Goal: Transaction & Acquisition: Purchase product/service

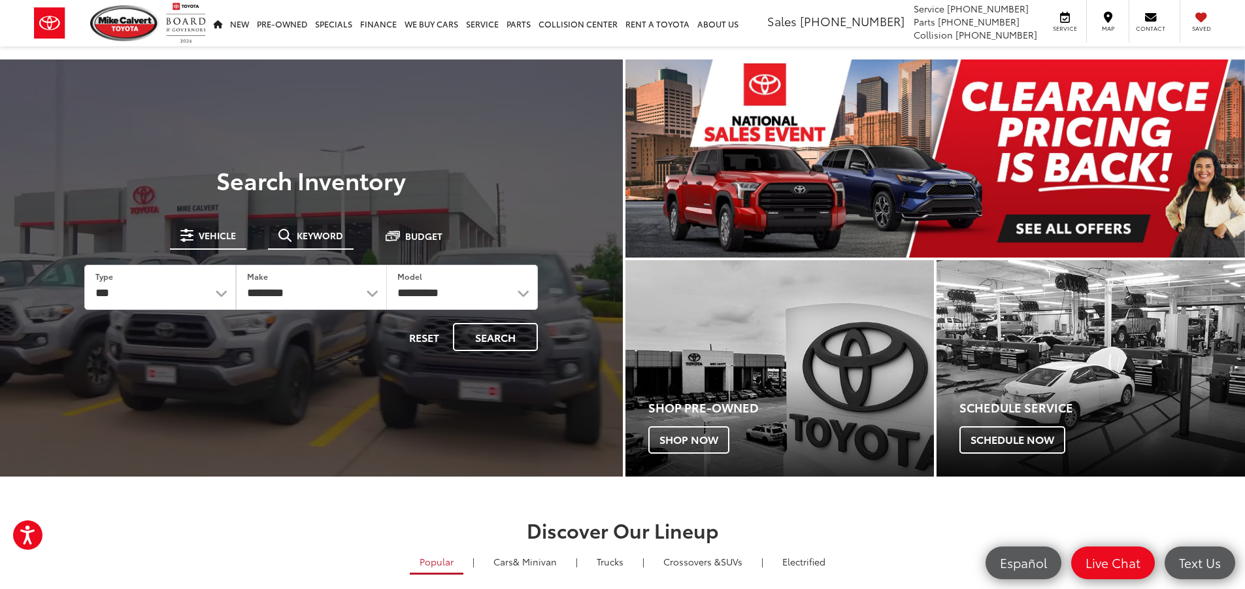
click at [306, 238] on span "Keyword" at bounding box center [320, 235] width 46 height 9
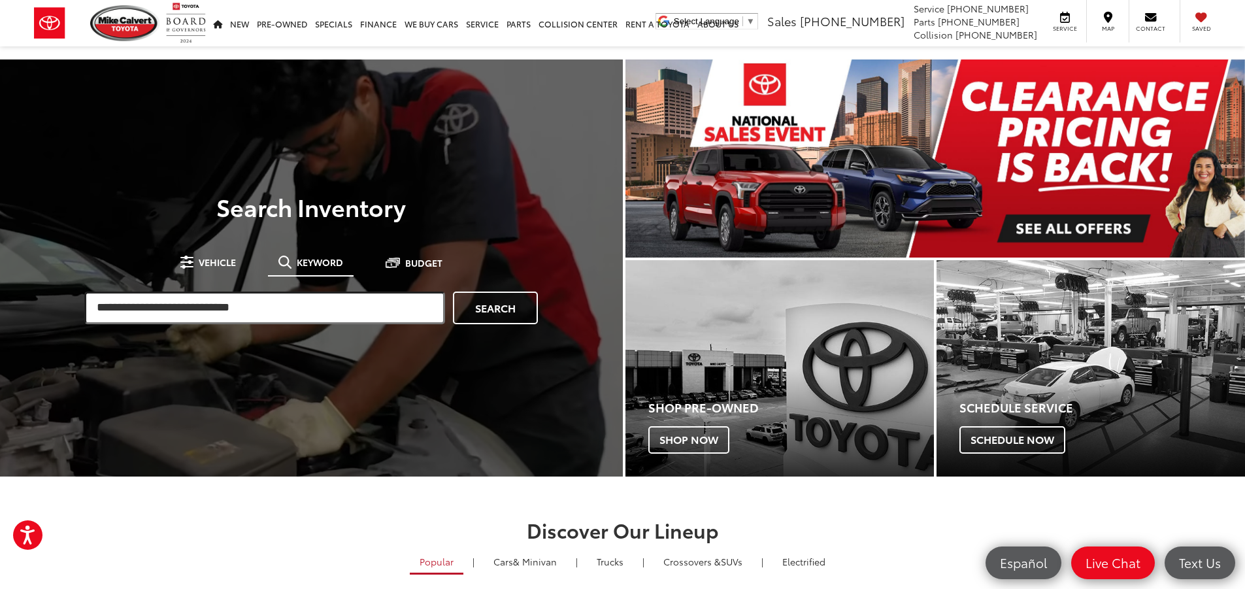
click at [263, 298] on input "search" at bounding box center [264, 307] width 361 height 33
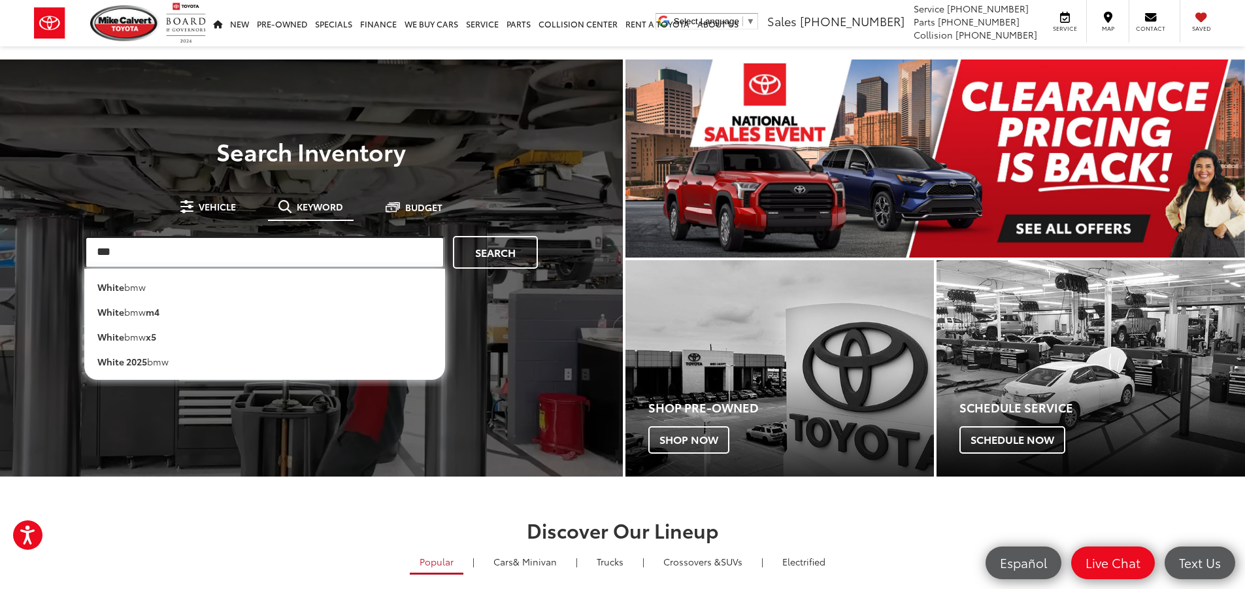
type input "***"
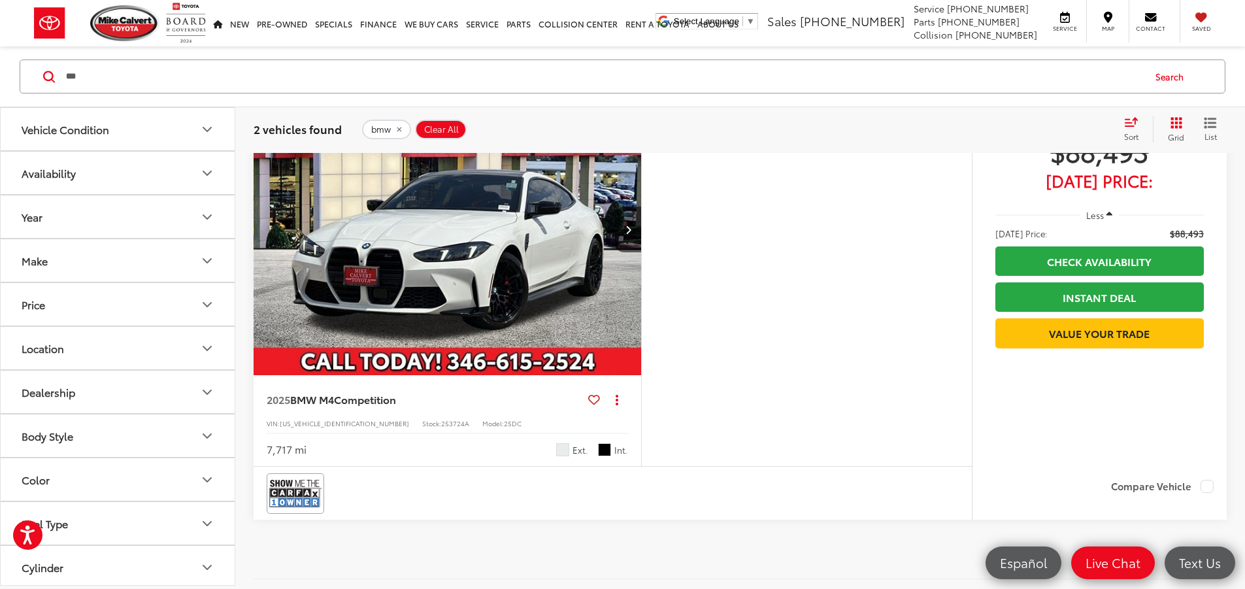
scroll to position [784, 0]
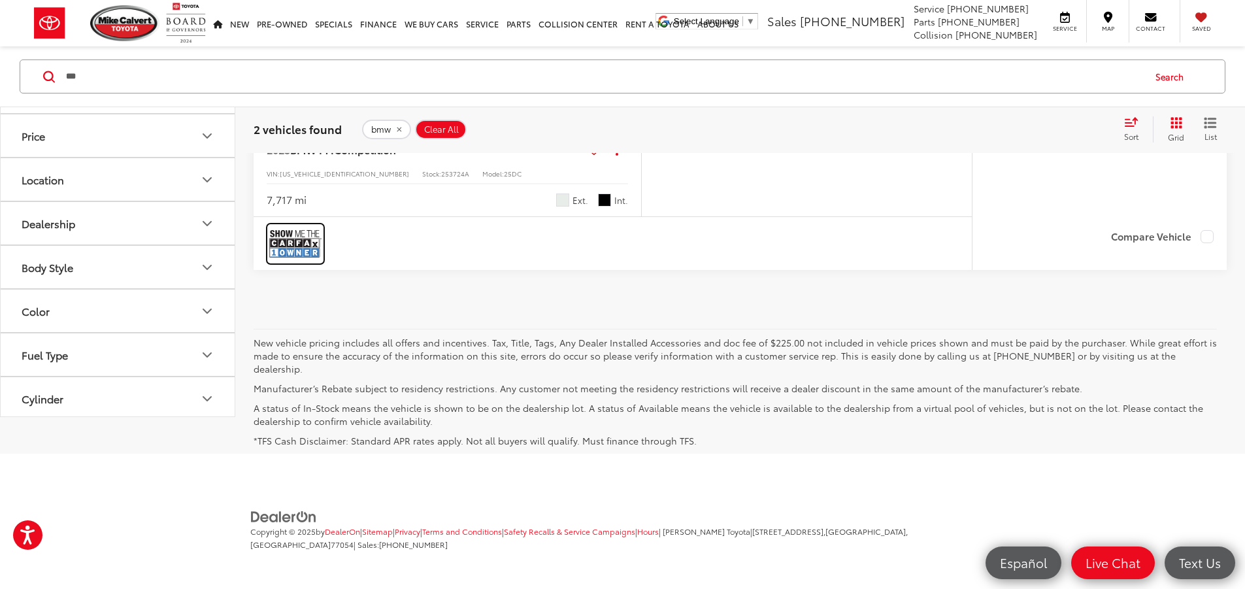
click at [286, 261] on img at bounding box center [295, 243] width 52 height 35
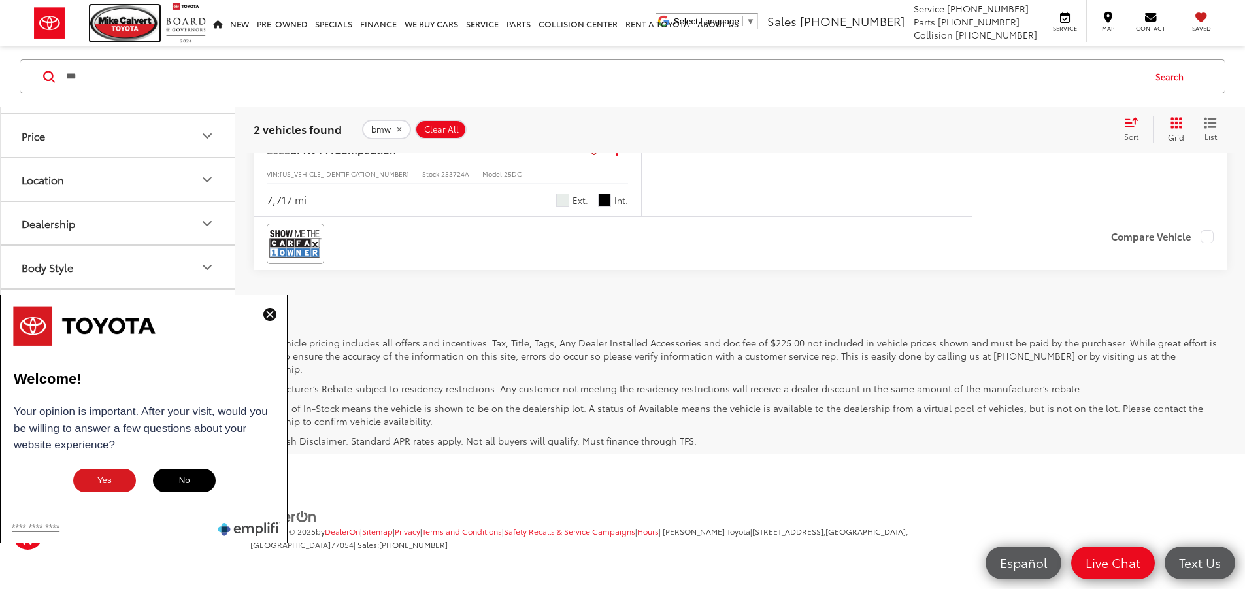
click at [103, 26] on img at bounding box center [124, 23] width 69 height 36
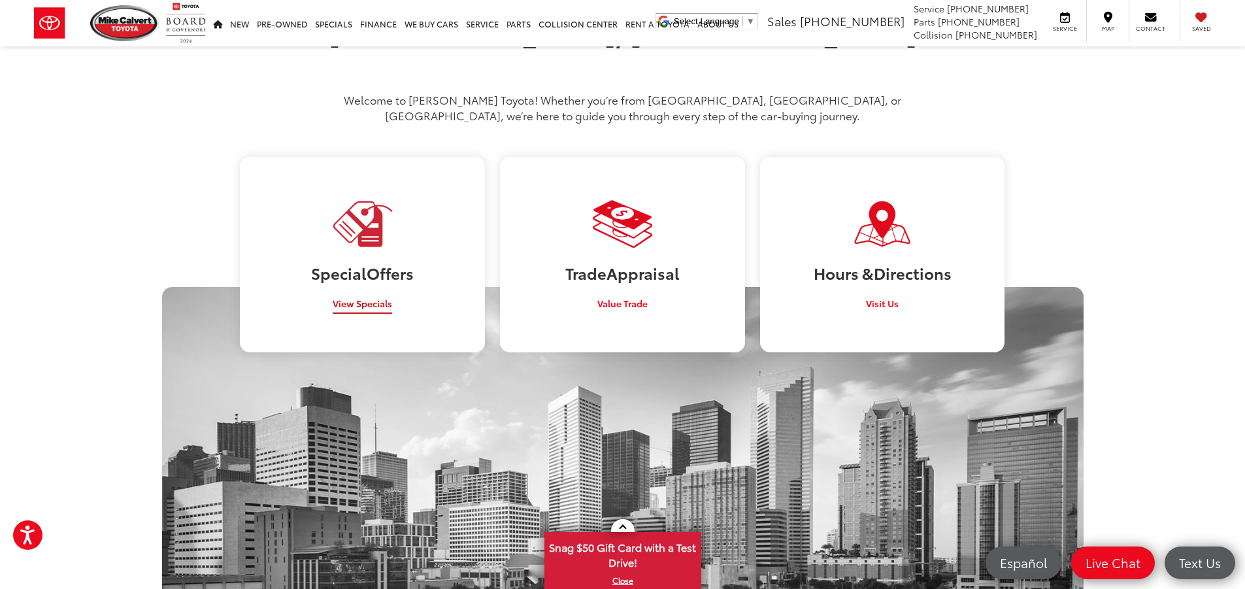
scroll to position [784, 0]
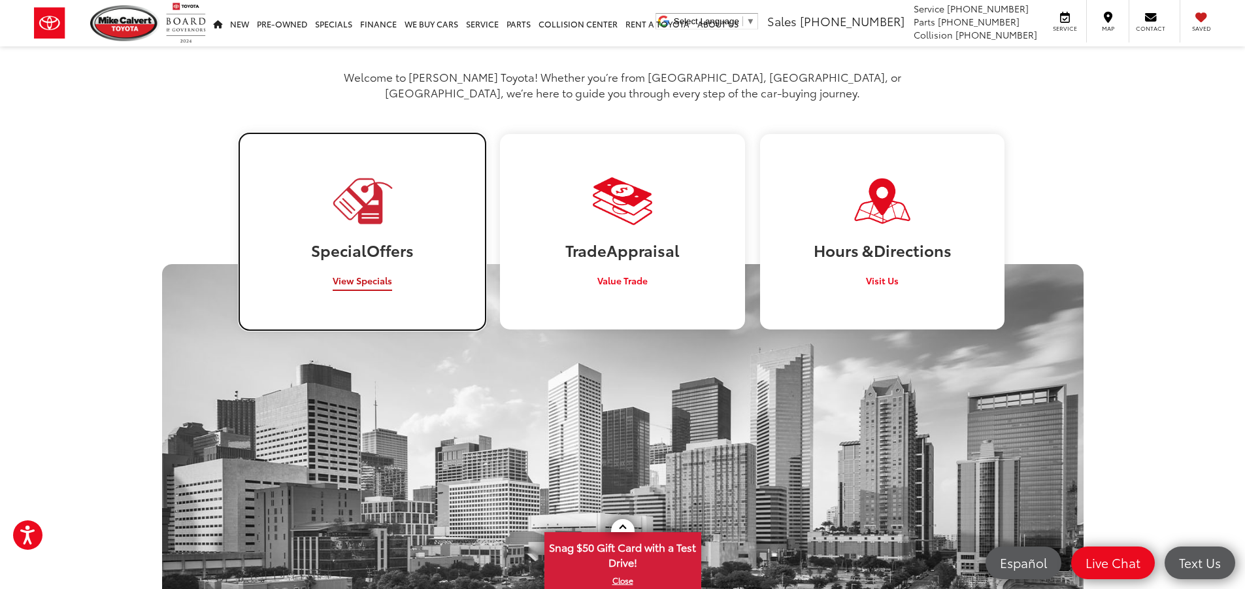
click at [364, 274] on span "View Specials" at bounding box center [362, 280] width 59 height 13
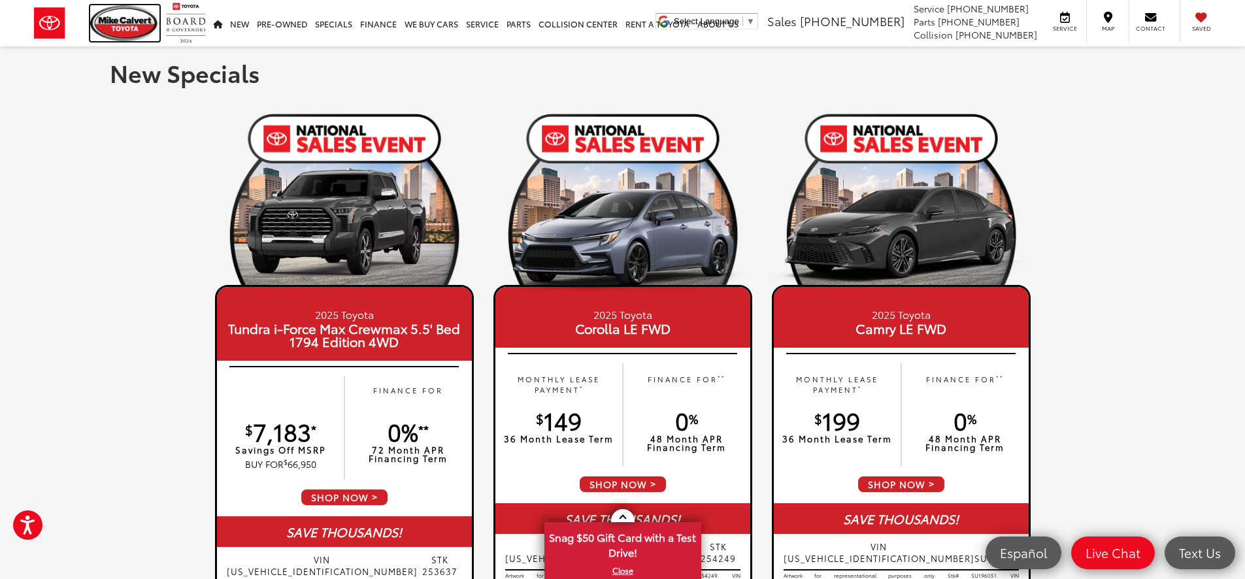
click at [121, 12] on img at bounding box center [124, 23] width 69 height 36
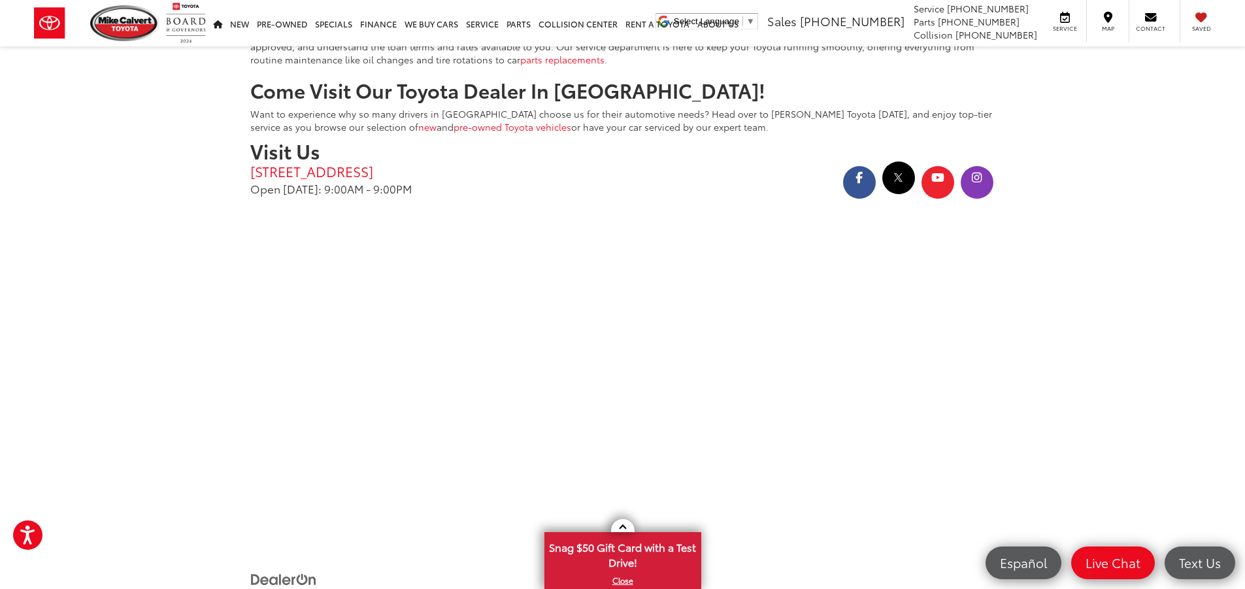
scroll to position [2711, 0]
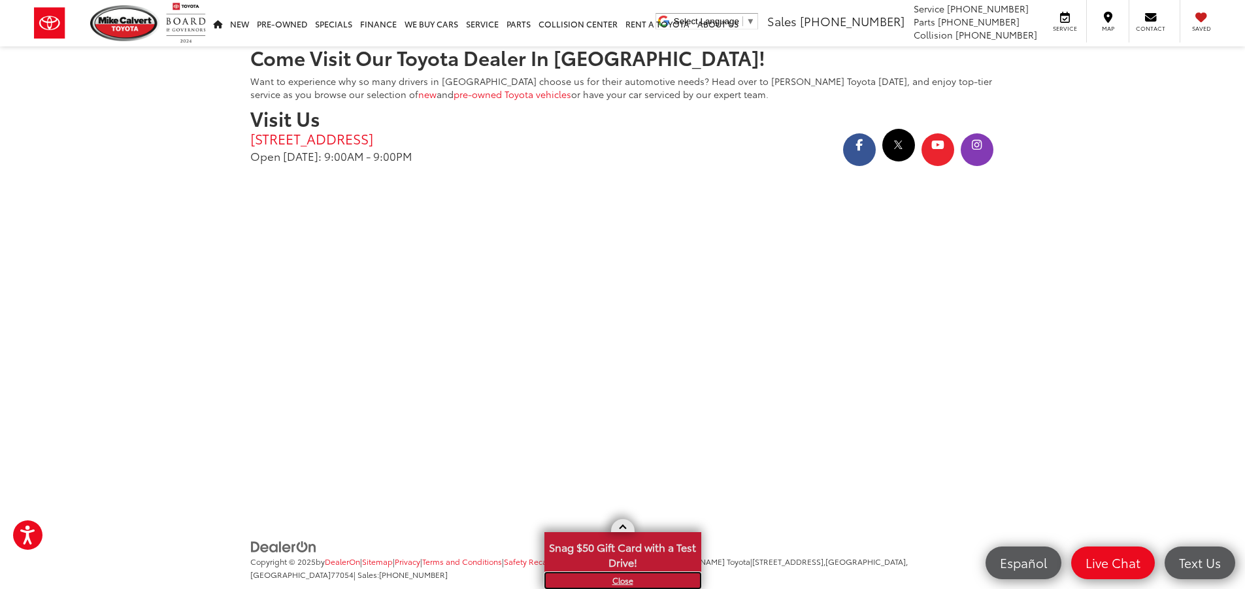
click at [620, 579] on link "X" at bounding box center [623, 580] width 154 height 14
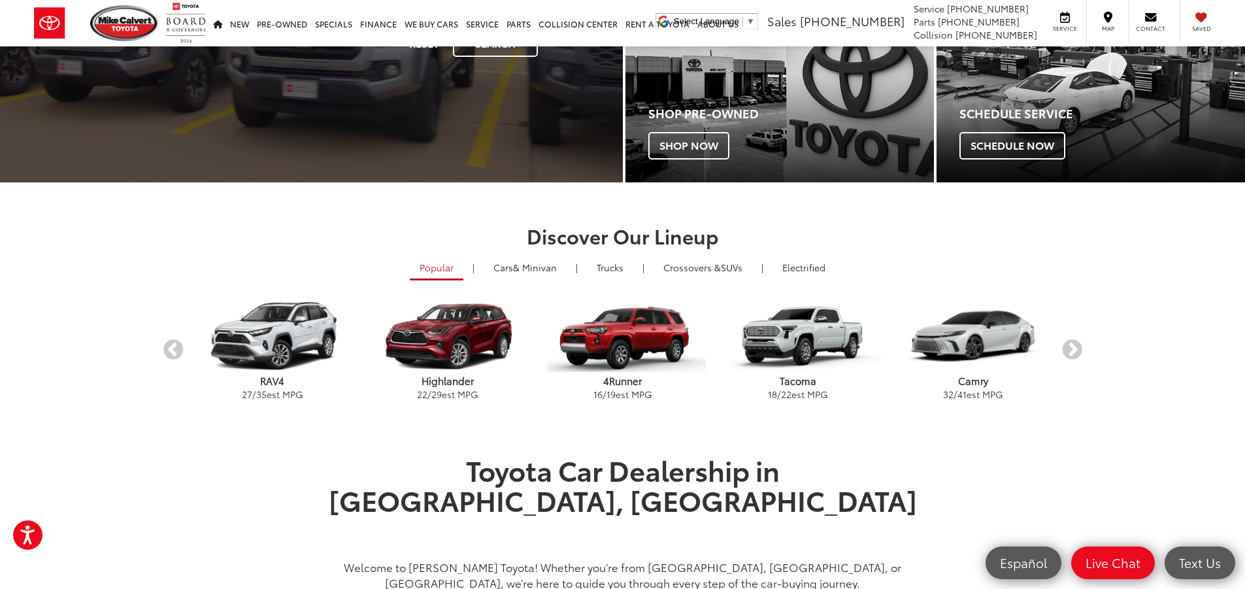
scroll to position [0, 0]
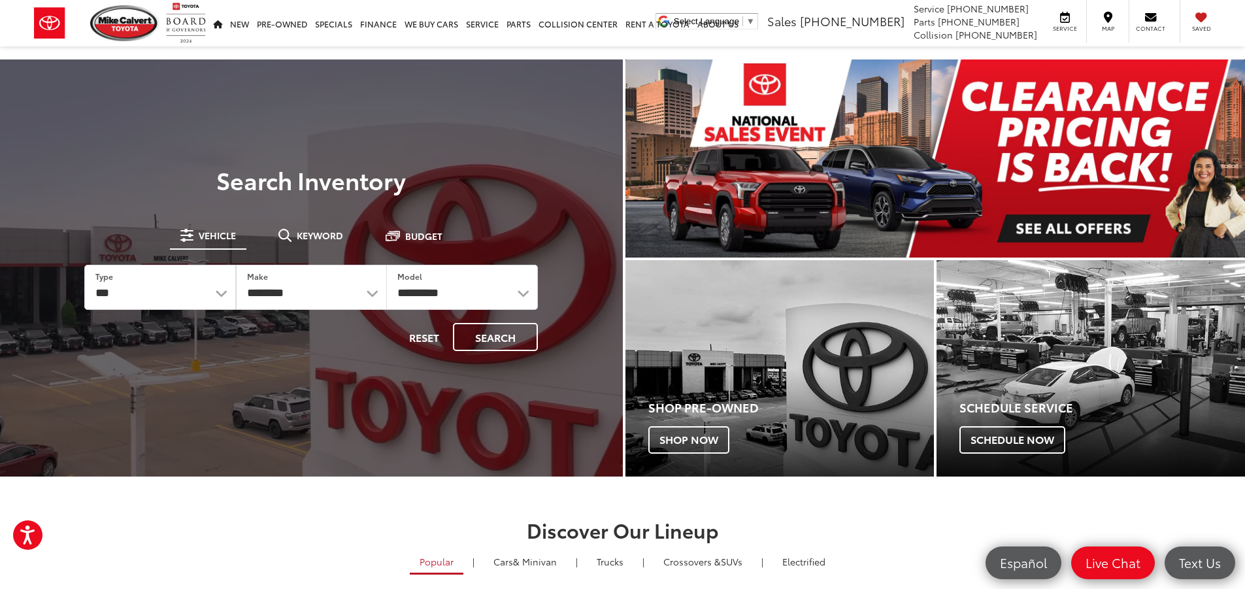
click at [1072, 229] on img "carousel slide number 1 of 1" at bounding box center [935, 158] width 620 height 198
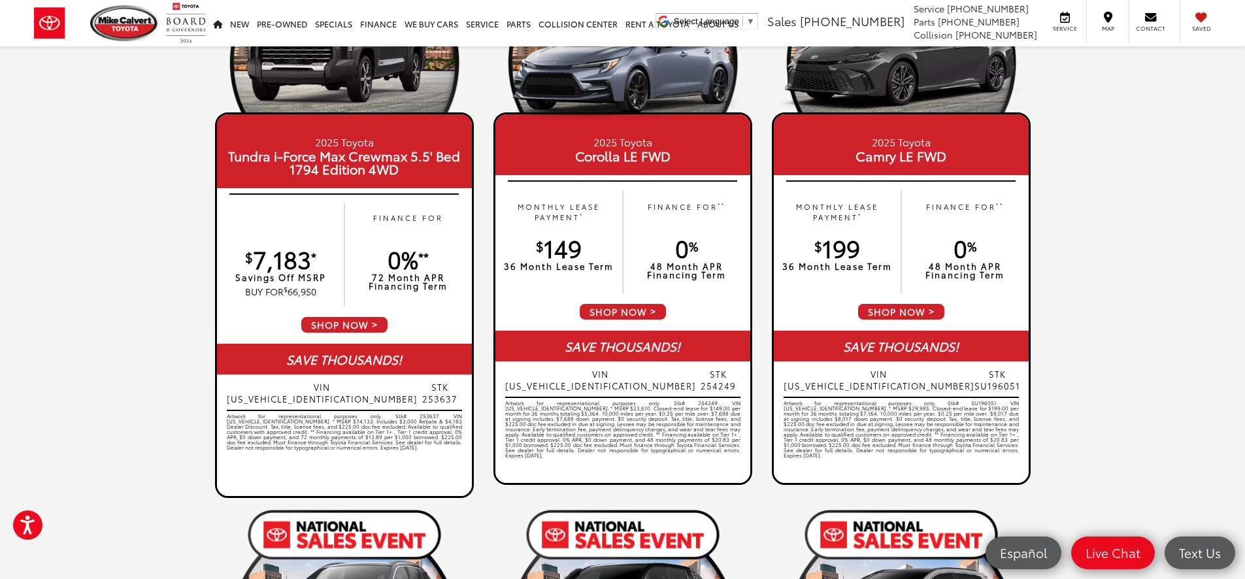
scroll to position [196, 0]
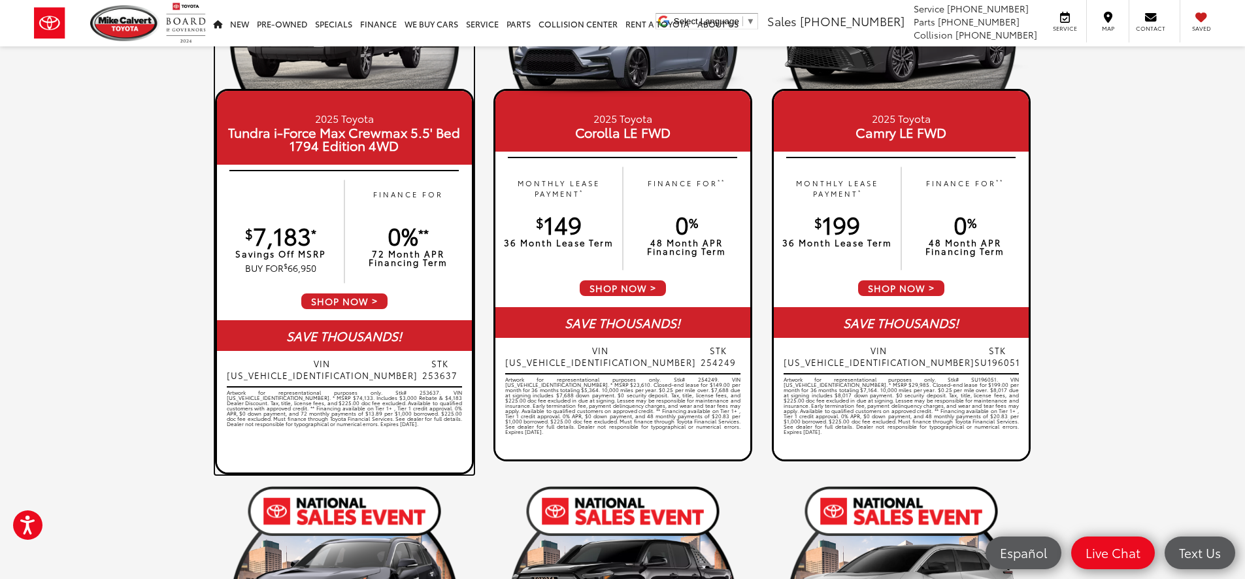
click at [300, 390] on div "Artwork for representational purposes only. Stk# 253637. VIN 5TFNA5DB9SX327213.…" at bounding box center [344, 429] width 235 height 78
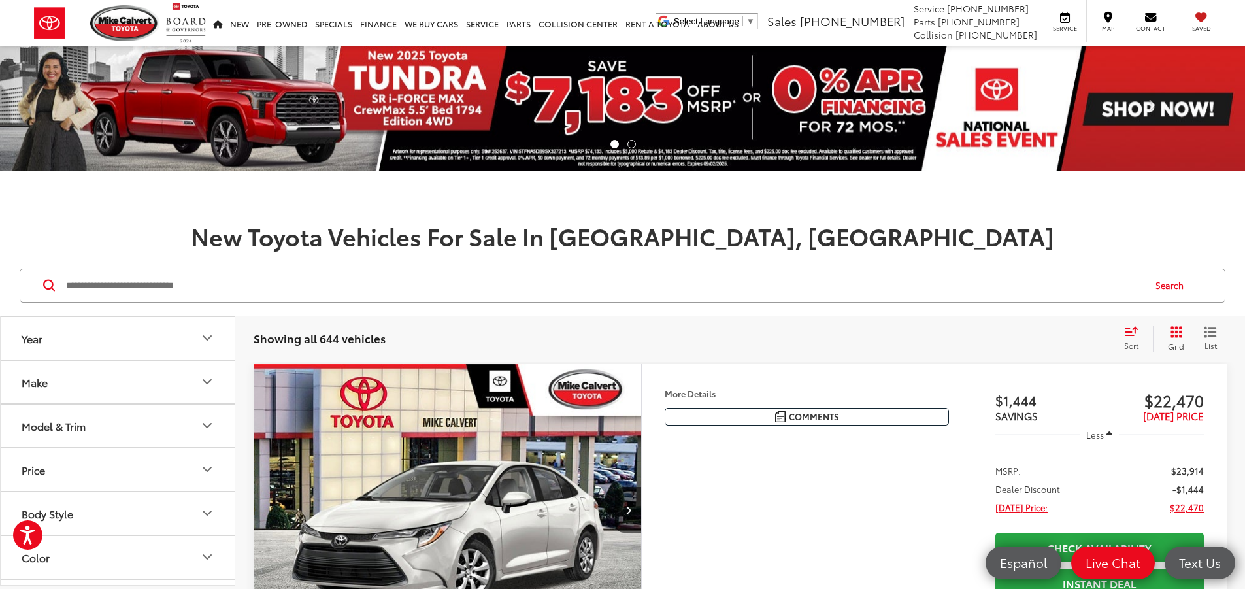
click at [632, 141] on li at bounding box center [631, 144] width 8 height 8
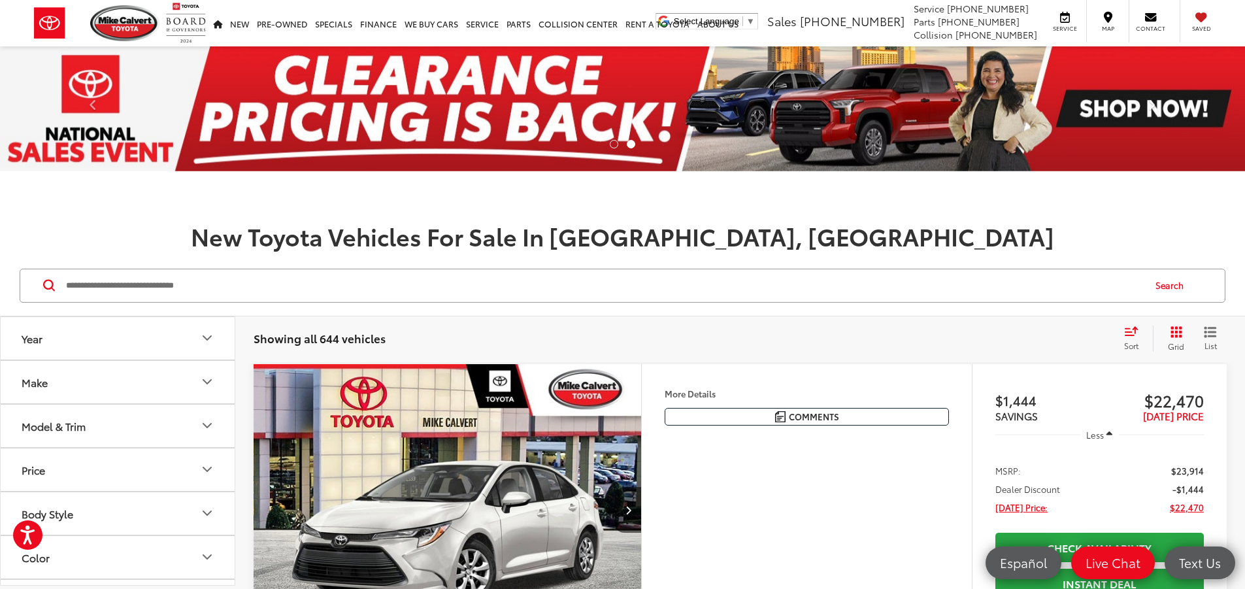
click at [627, 144] on li at bounding box center [631, 144] width 8 height 8
click at [612, 142] on li at bounding box center [614, 144] width 8 height 8
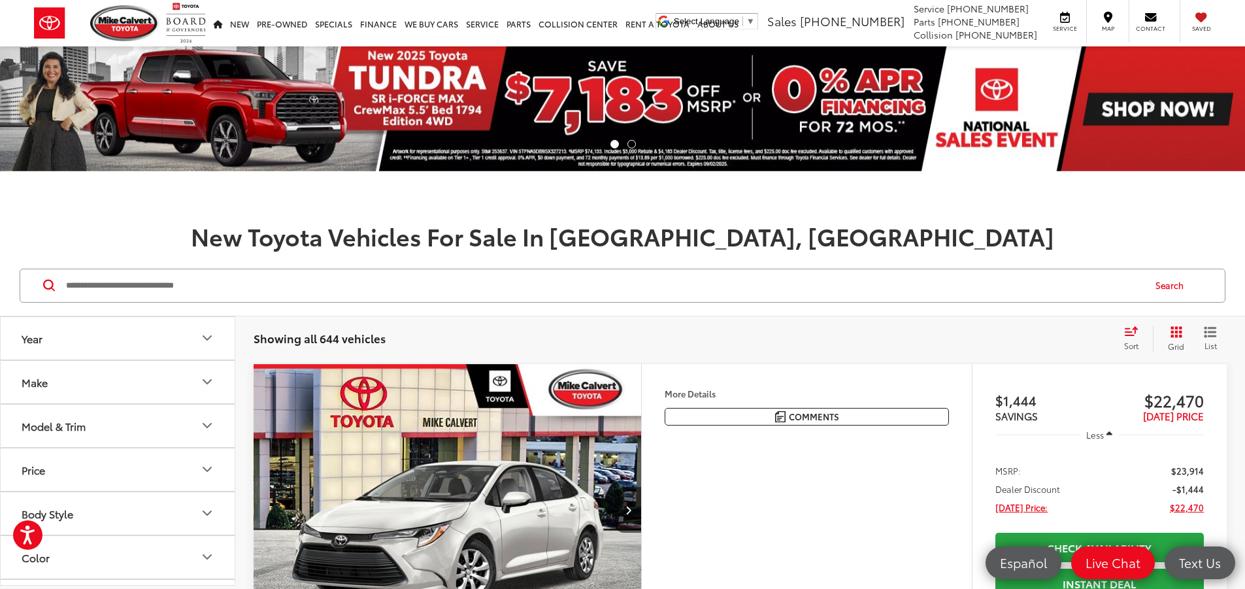
click at [599, 216] on div "New Toyota Vehicles For Sale In [GEOGRAPHIC_DATA], [GEOGRAPHIC_DATA]" at bounding box center [622, 216] width 1245 height 65
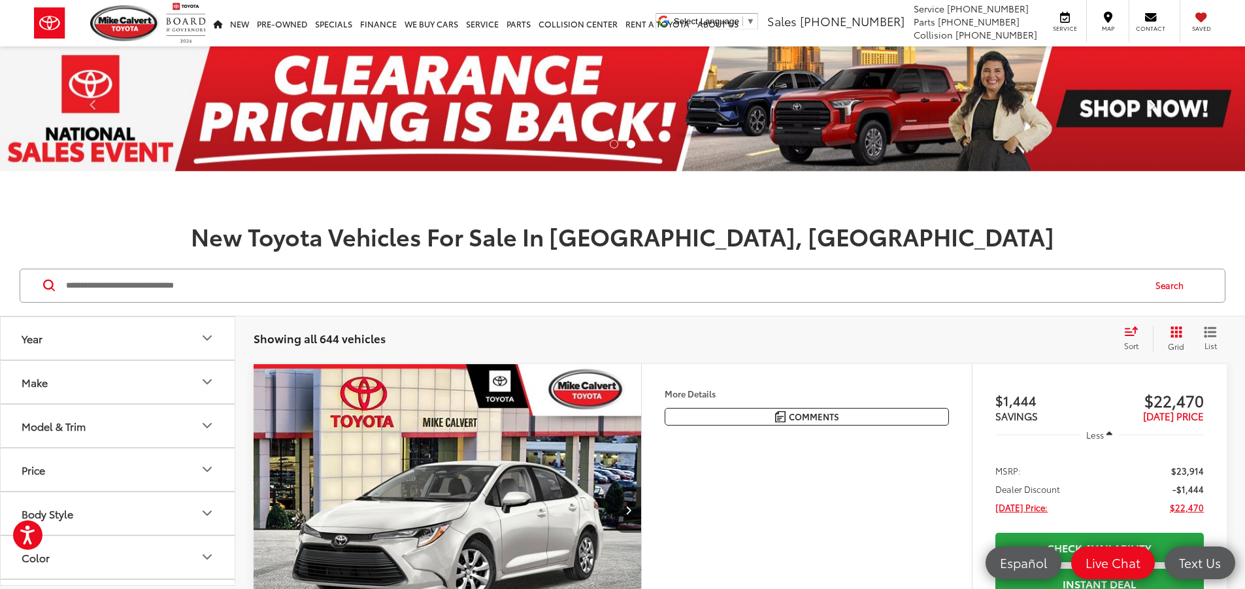
click at [1152, 104] on span at bounding box center [1151, 109] width 20 height 20
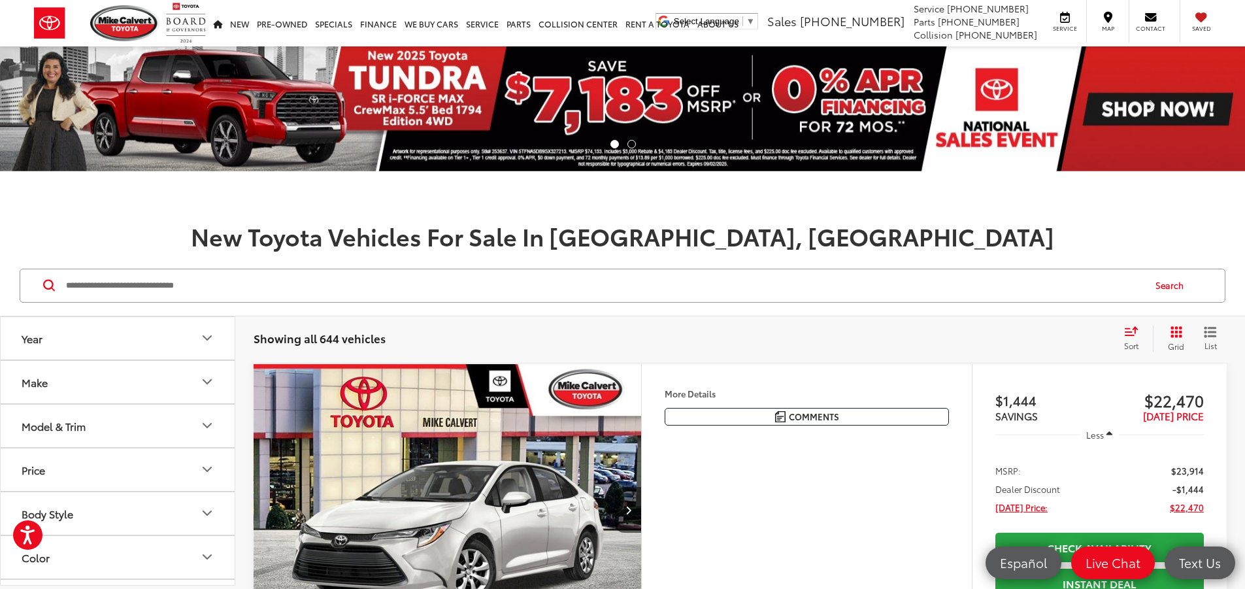
click at [937, 227] on h1 "New Toyota Vehicles For Sale In [GEOGRAPHIC_DATA], [GEOGRAPHIC_DATA]" at bounding box center [622, 236] width 1245 height 26
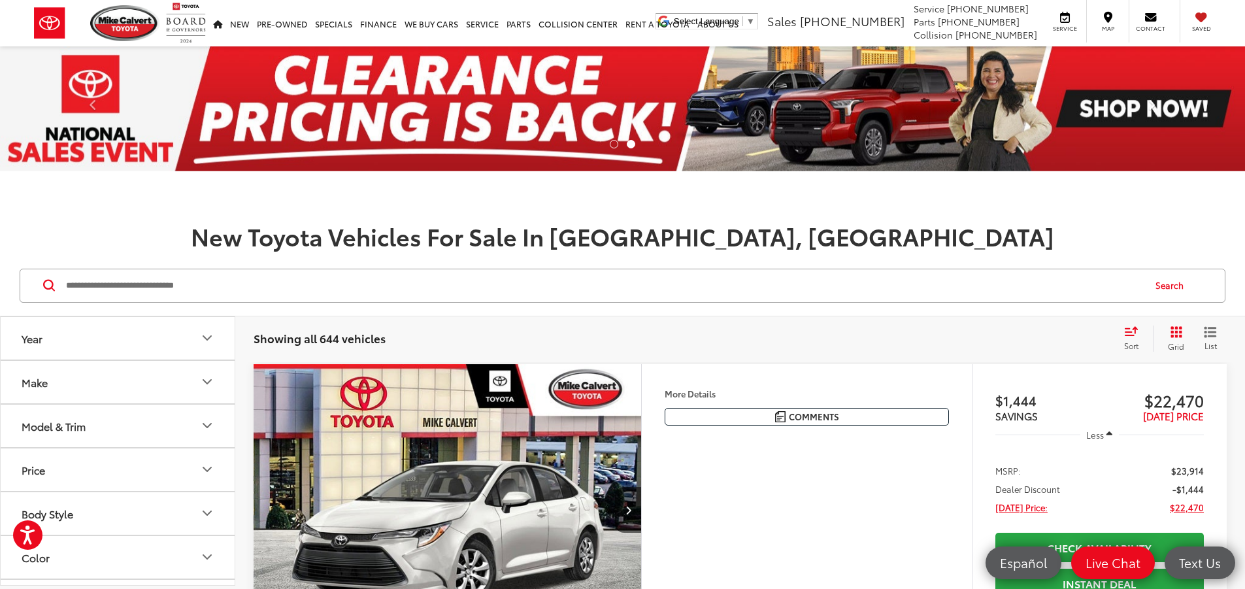
click at [613, 142] on li at bounding box center [614, 144] width 8 height 8
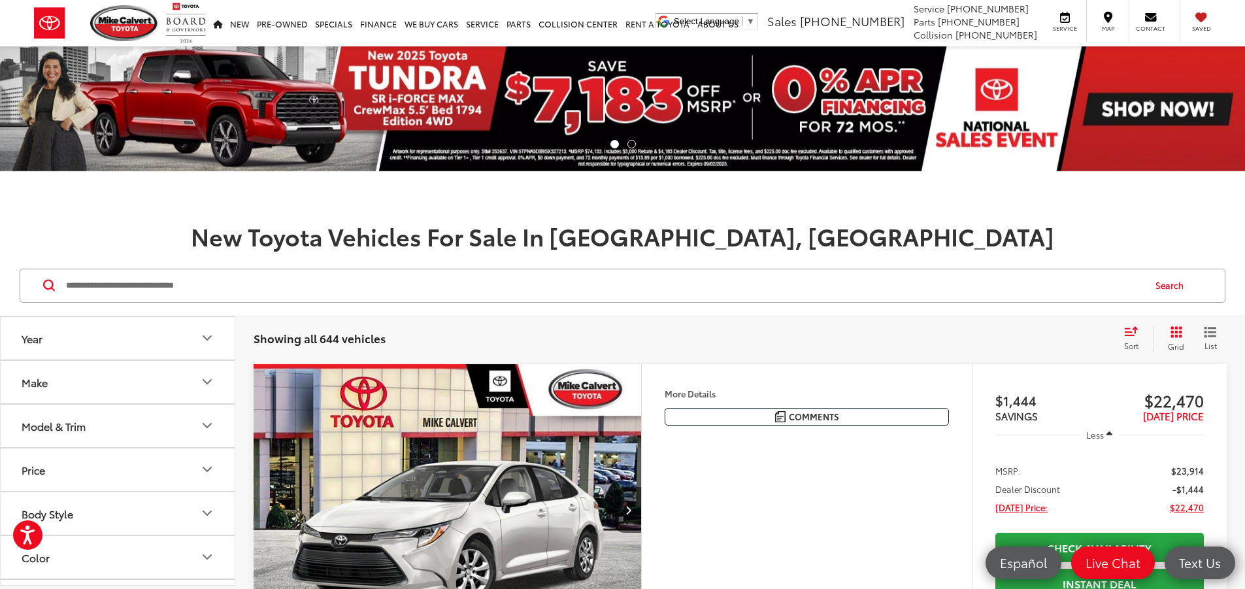
click at [630, 144] on li at bounding box center [631, 144] width 8 height 8
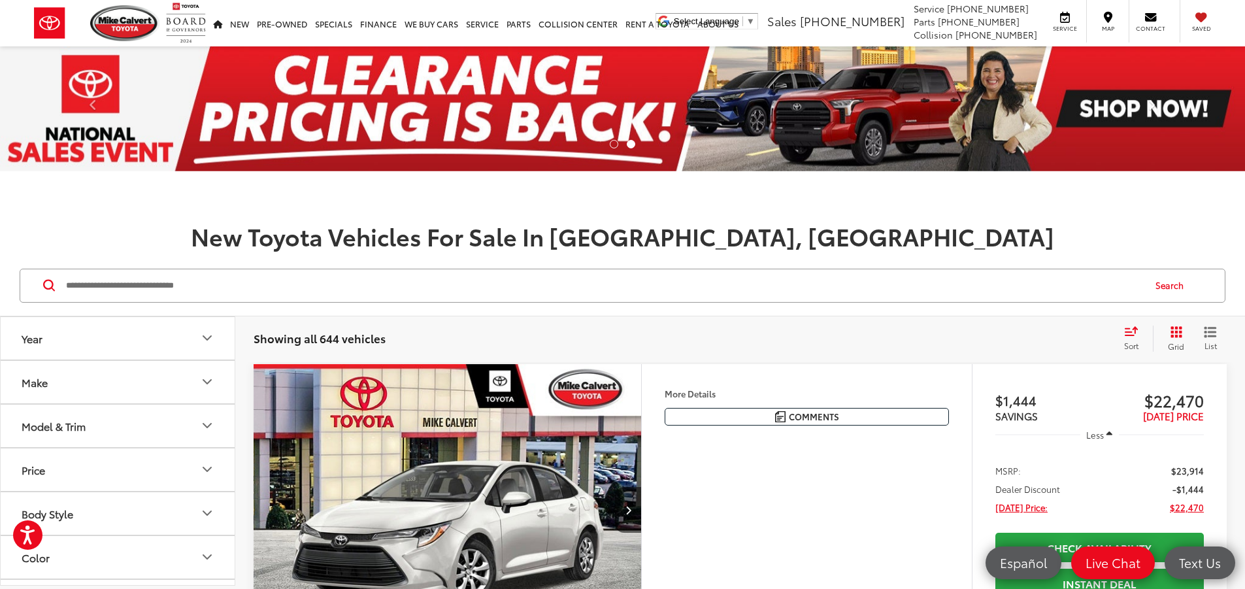
click at [613, 144] on li at bounding box center [614, 144] width 8 height 8
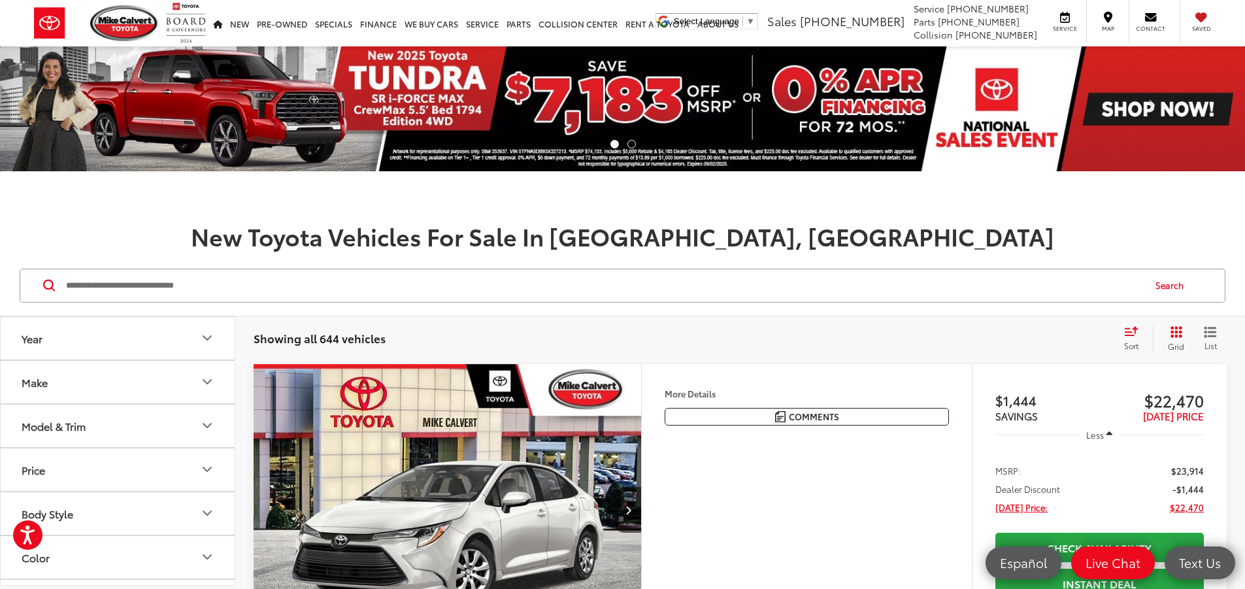
click at [796, 96] on img at bounding box center [622, 108] width 1245 height 125
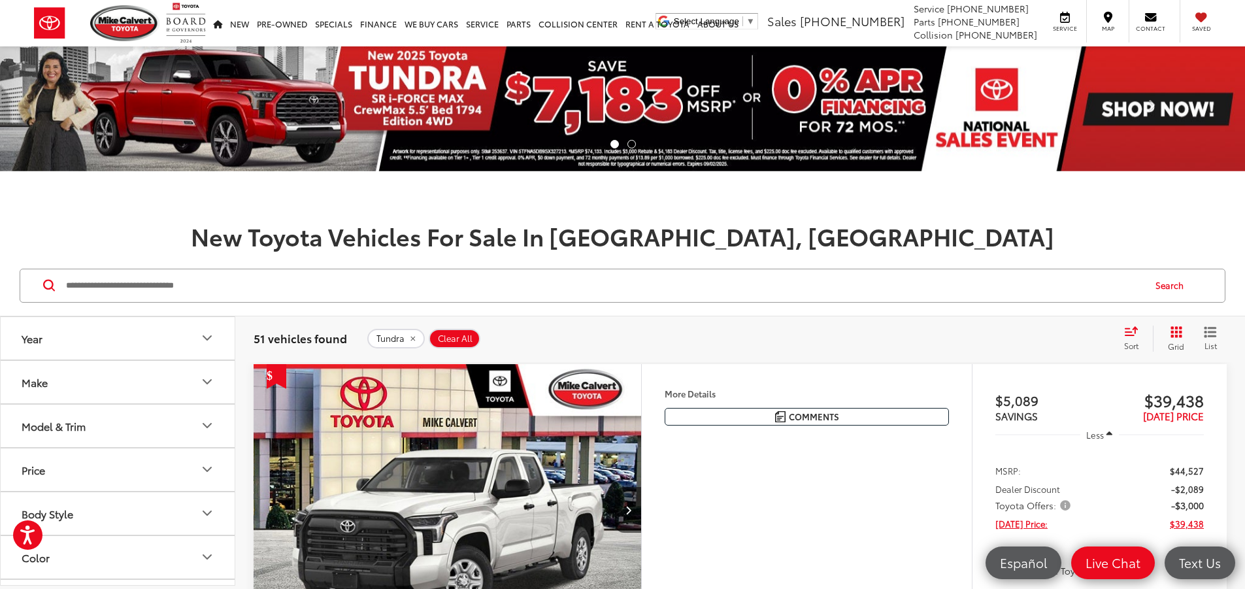
click at [402, 275] on input "Search by Make, Model, or Keyword" at bounding box center [604, 285] width 1078 height 31
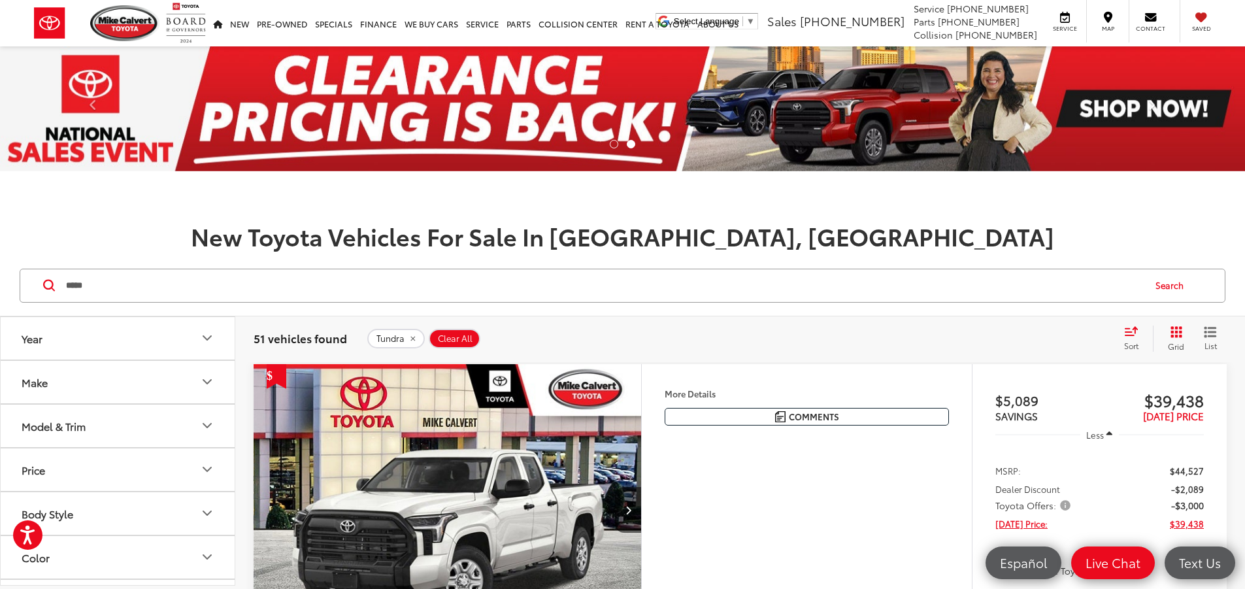
type input "*****"
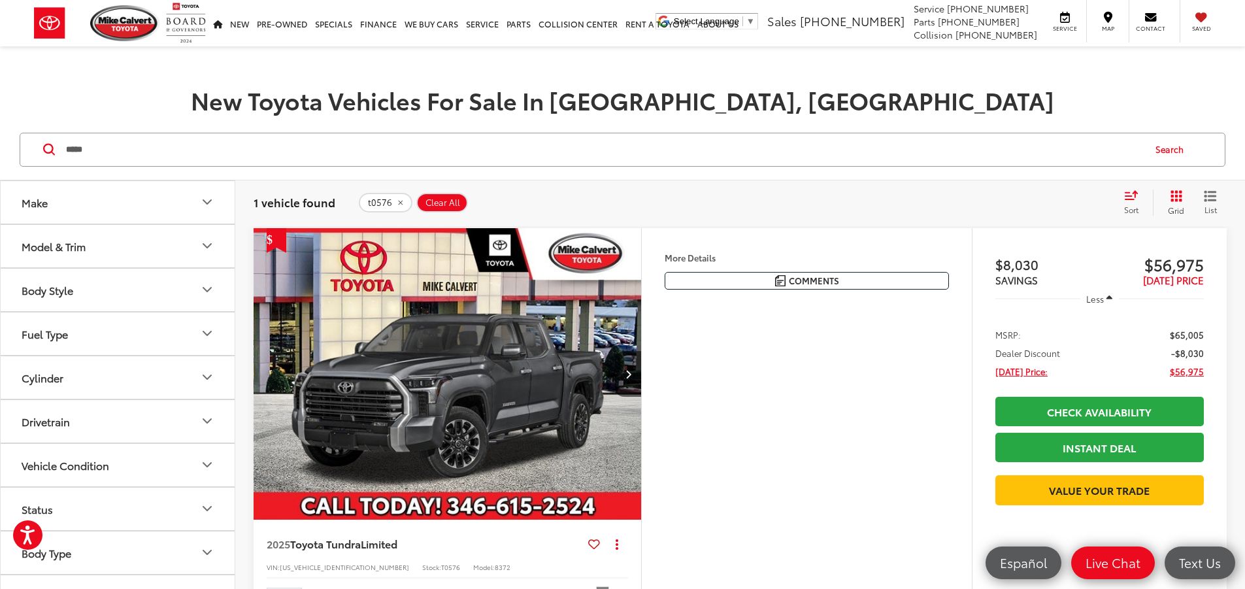
scroll to position [131, 0]
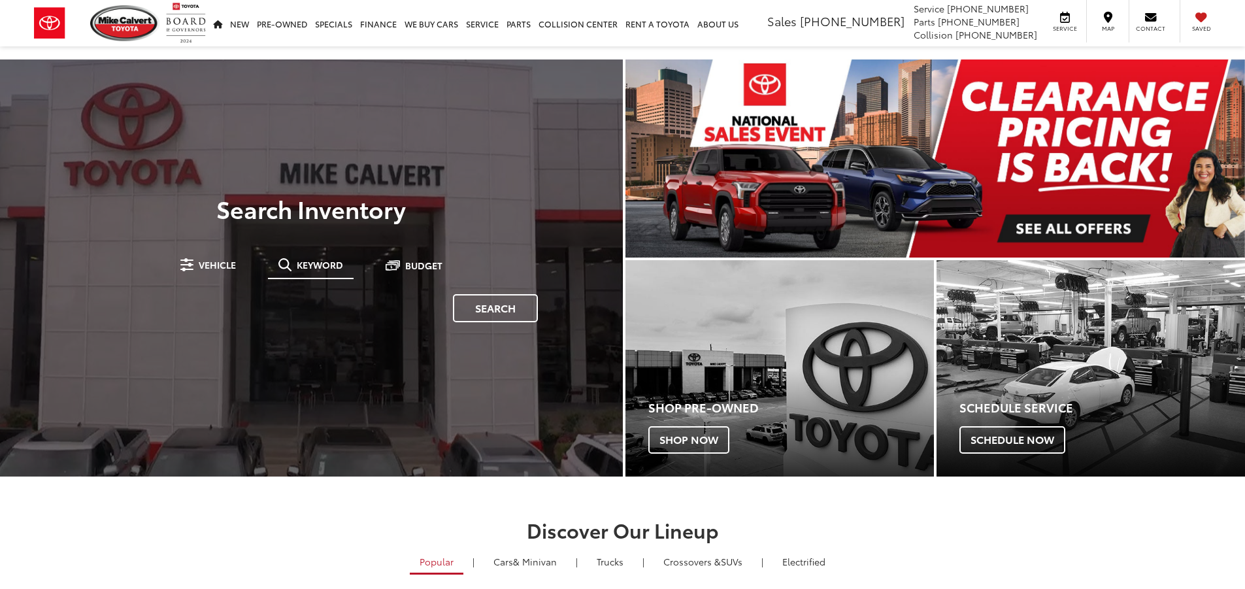
click at [327, 236] on div "**********" at bounding box center [311, 288] width 490 height 106
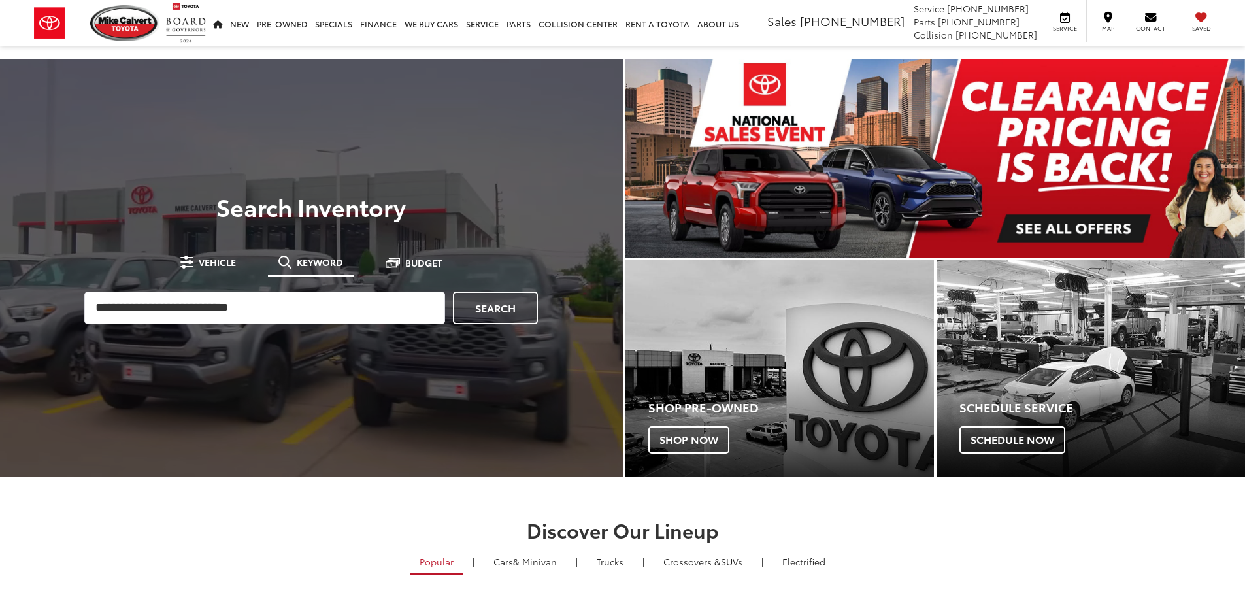
click at [308, 263] on span "Keyword" at bounding box center [320, 261] width 46 height 9
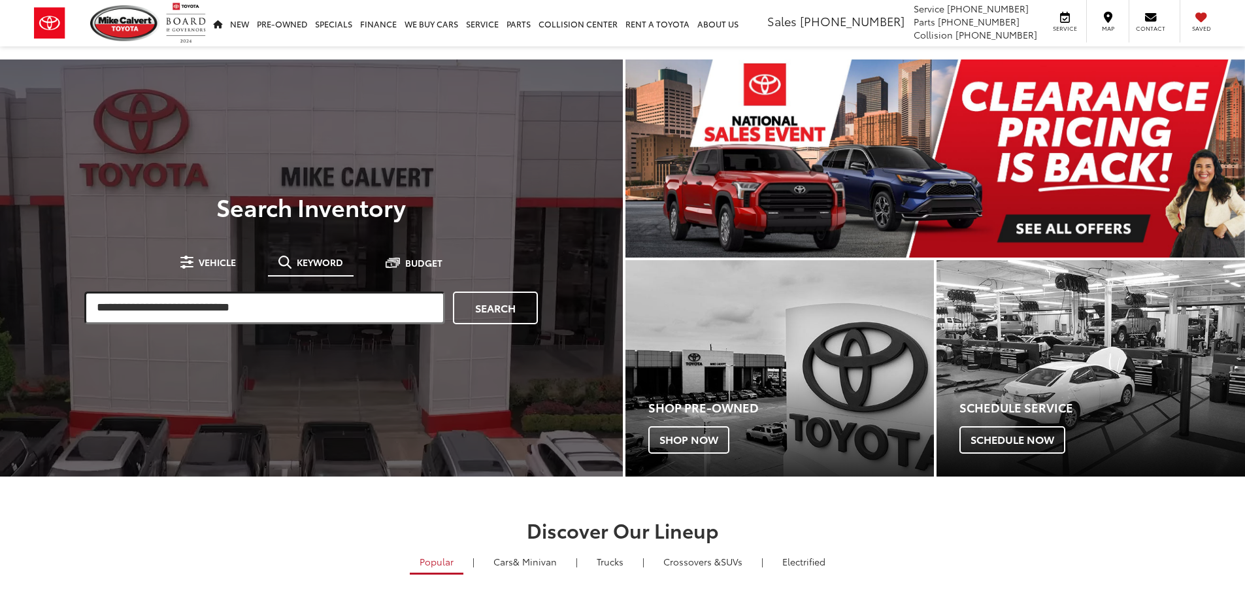
click at [250, 293] on input "search" at bounding box center [264, 307] width 361 height 33
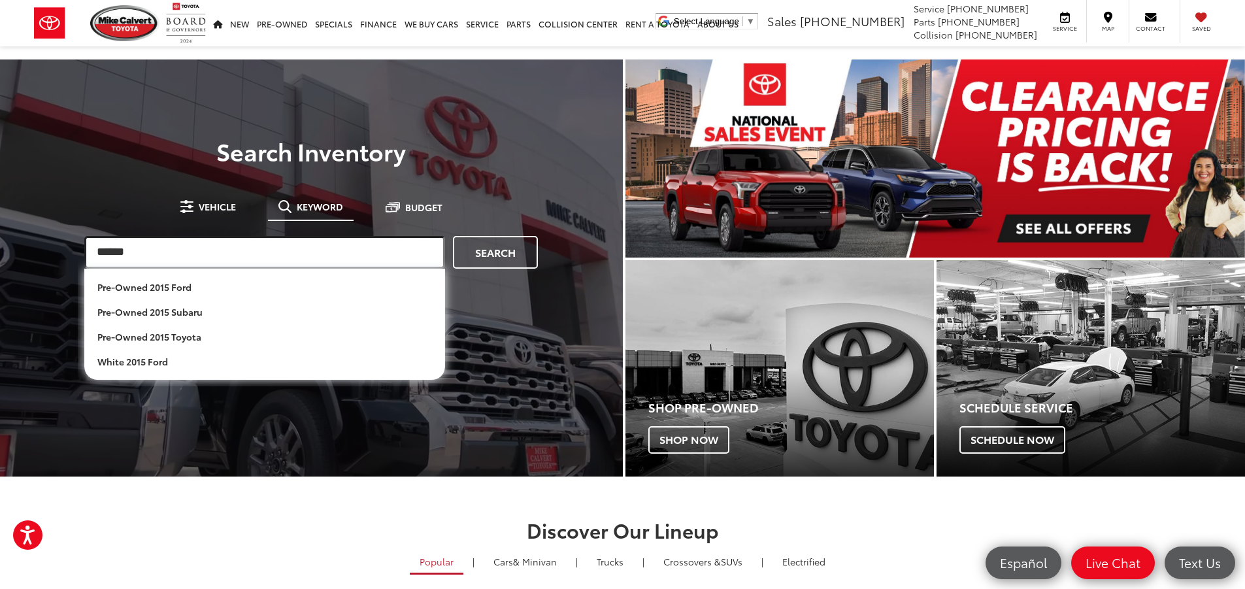
type input "******"
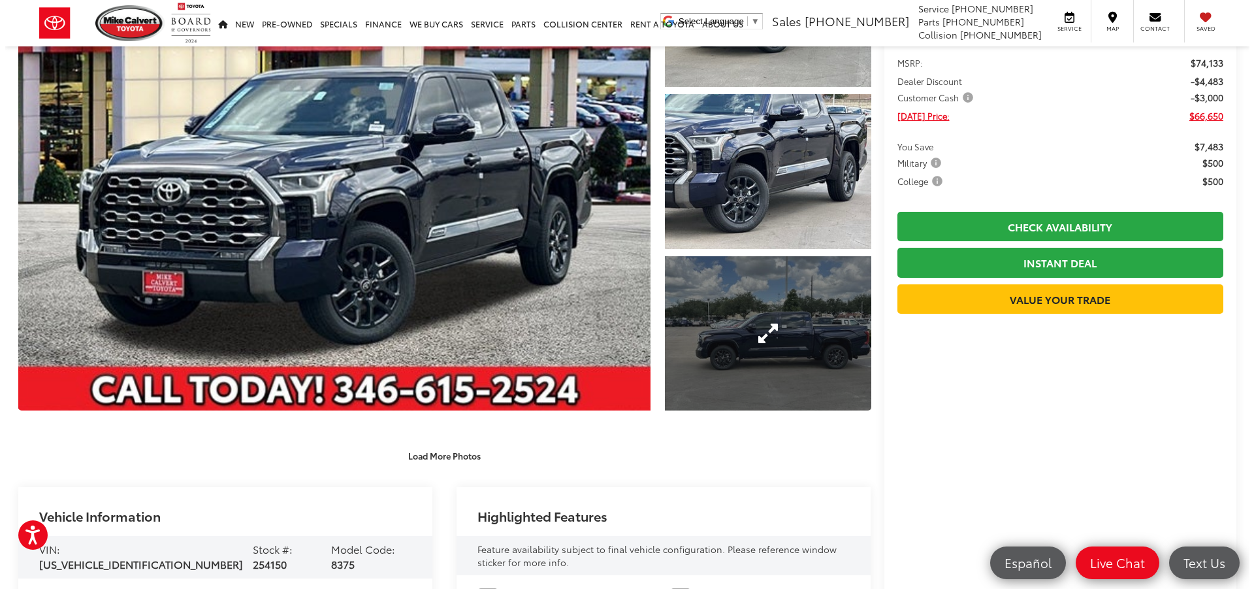
scroll to position [65, 0]
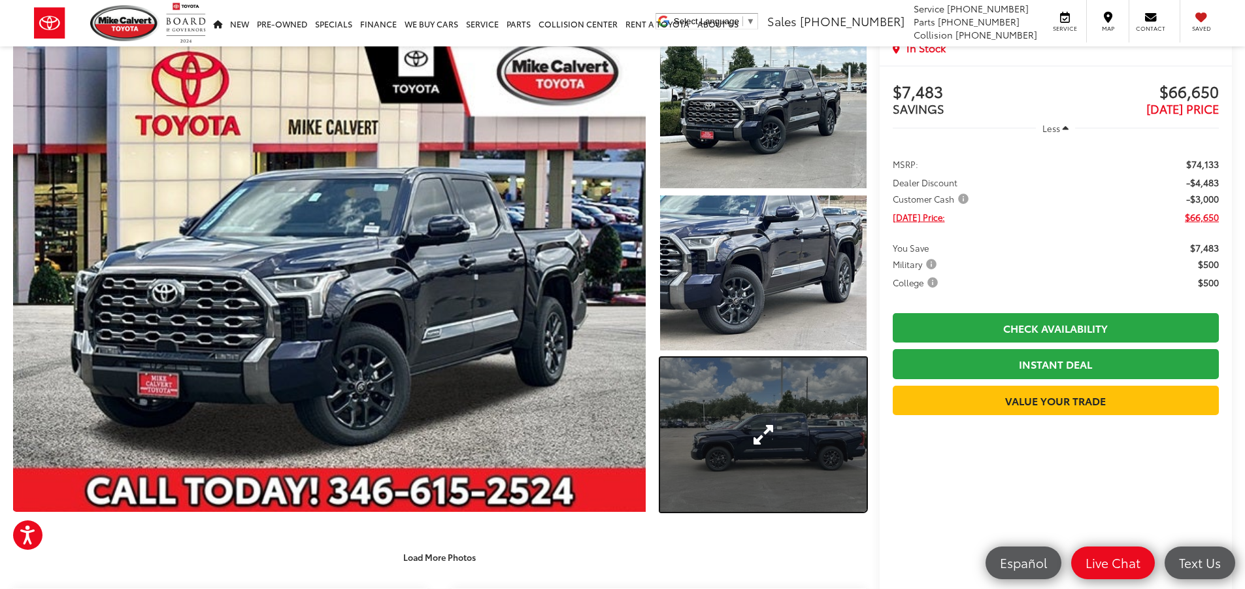
click at [785, 410] on link "Expand Photo 3" at bounding box center [763, 434] width 206 height 155
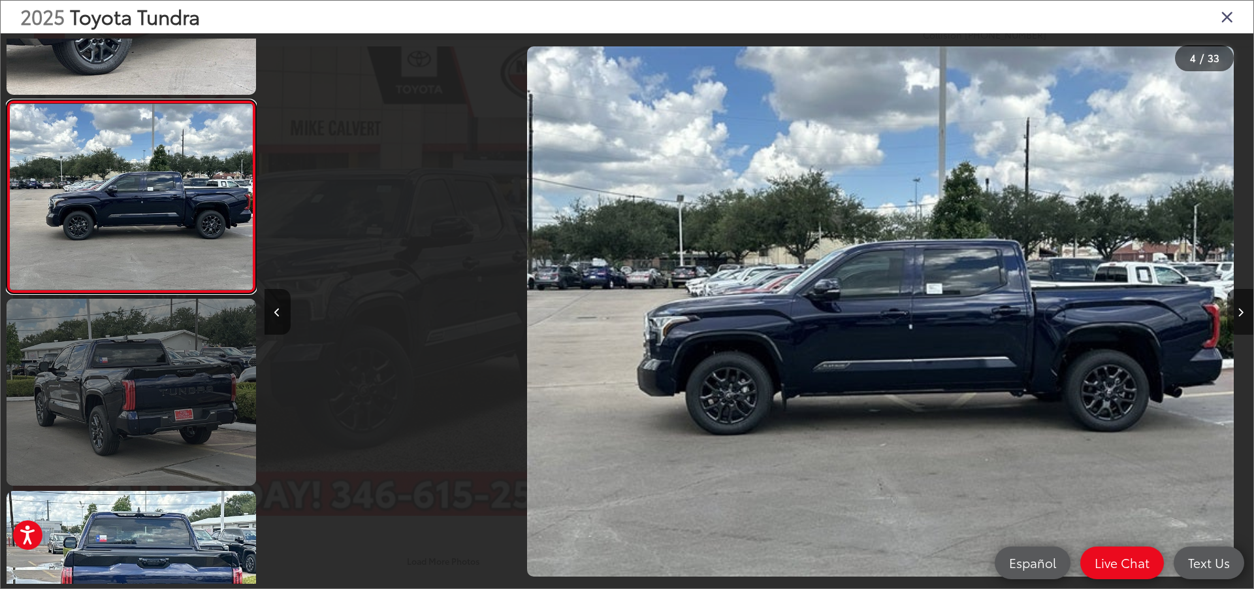
scroll to position [0, 2968]
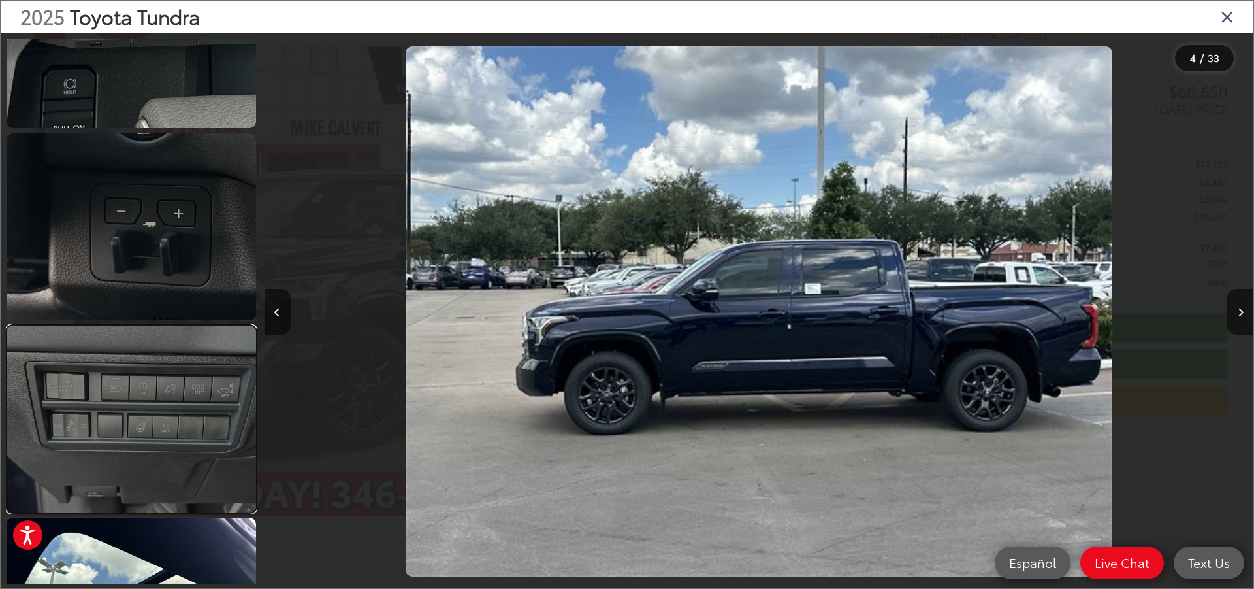
click at [116, 344] on link at bounding box center [132, 418] width 250 height 187
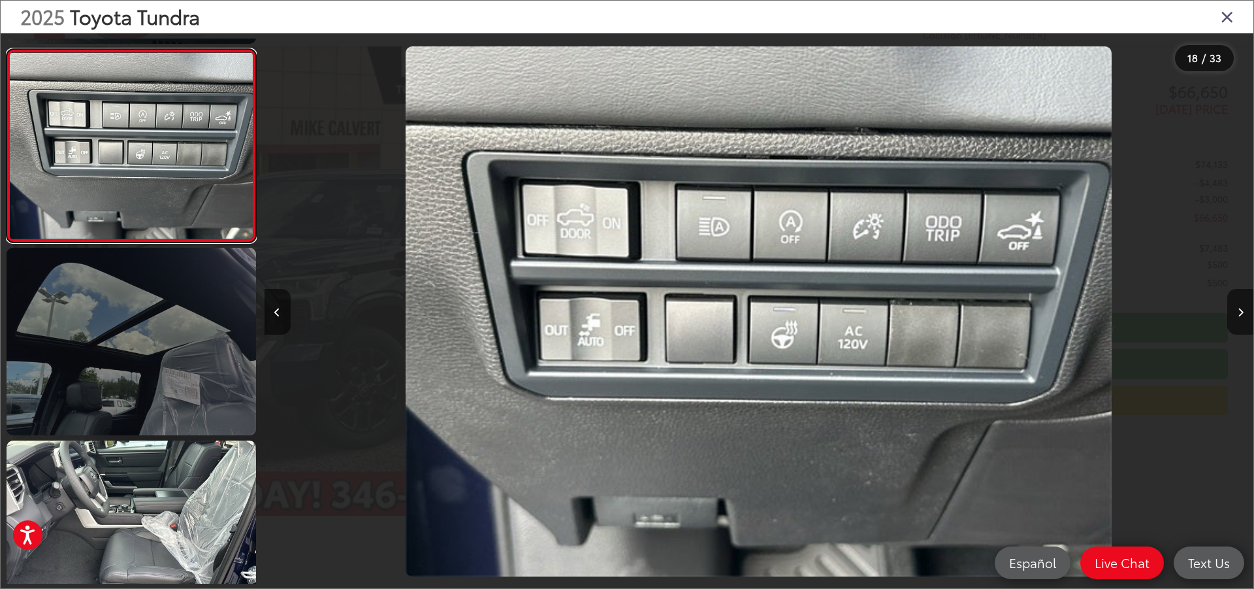
scroll to position [3261, 0]
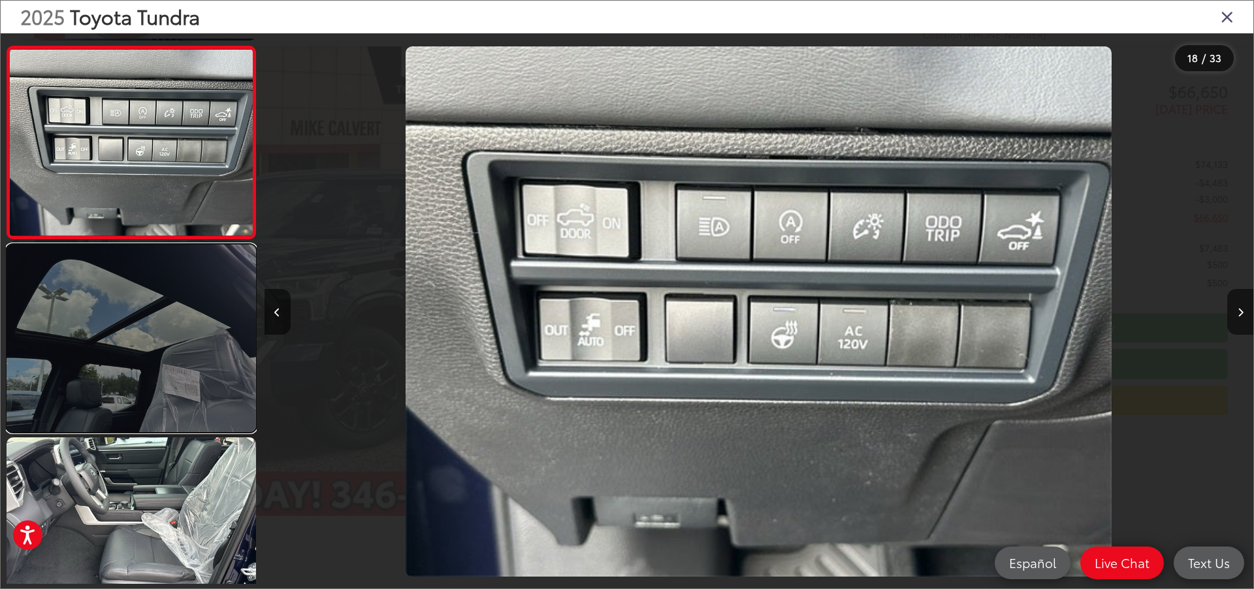
click at [126, 335] on link at bounding box center [132, 337] width 250 height 187
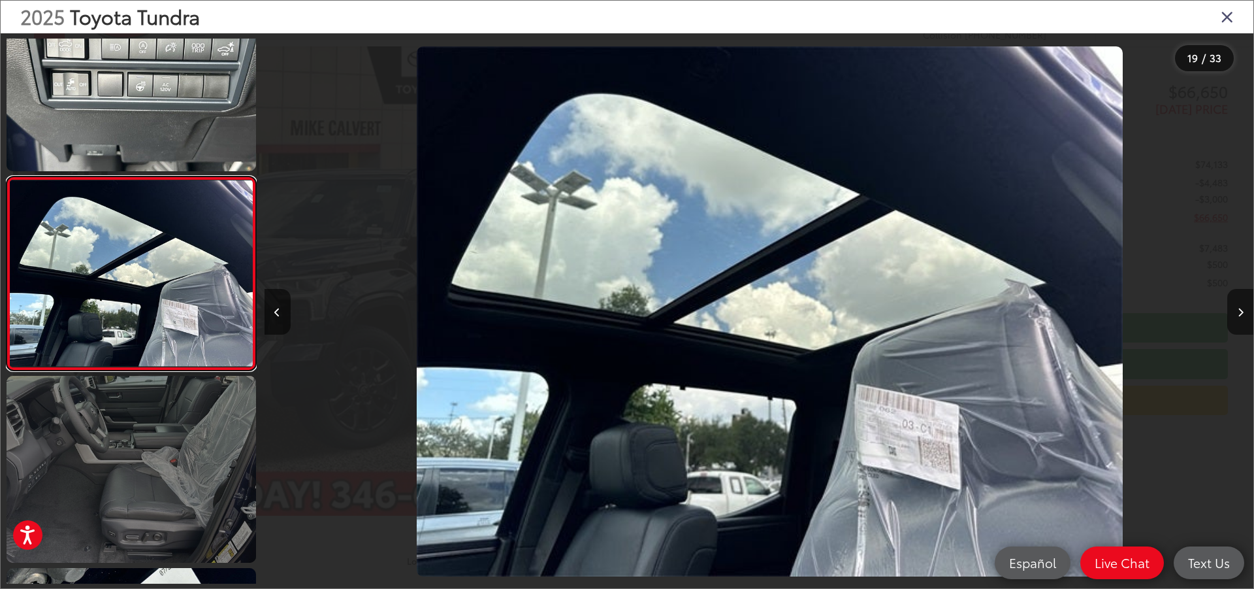
scroll to position [0, 17809]
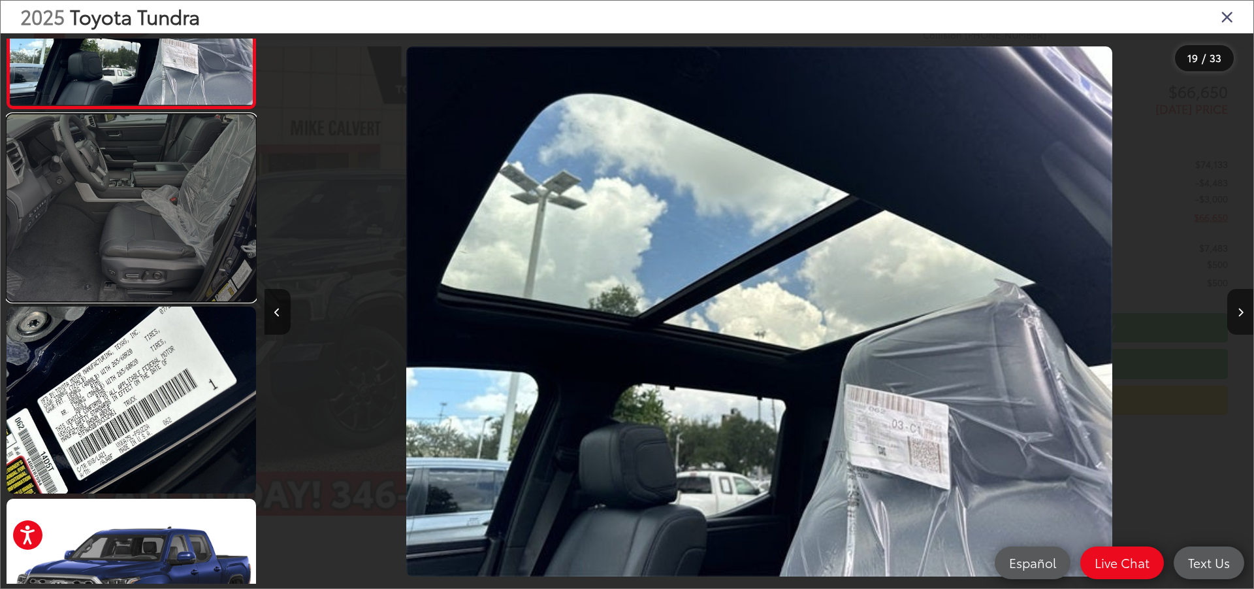
click at [130, 234] on link at bounding box center [132, 207] width 250 height 187
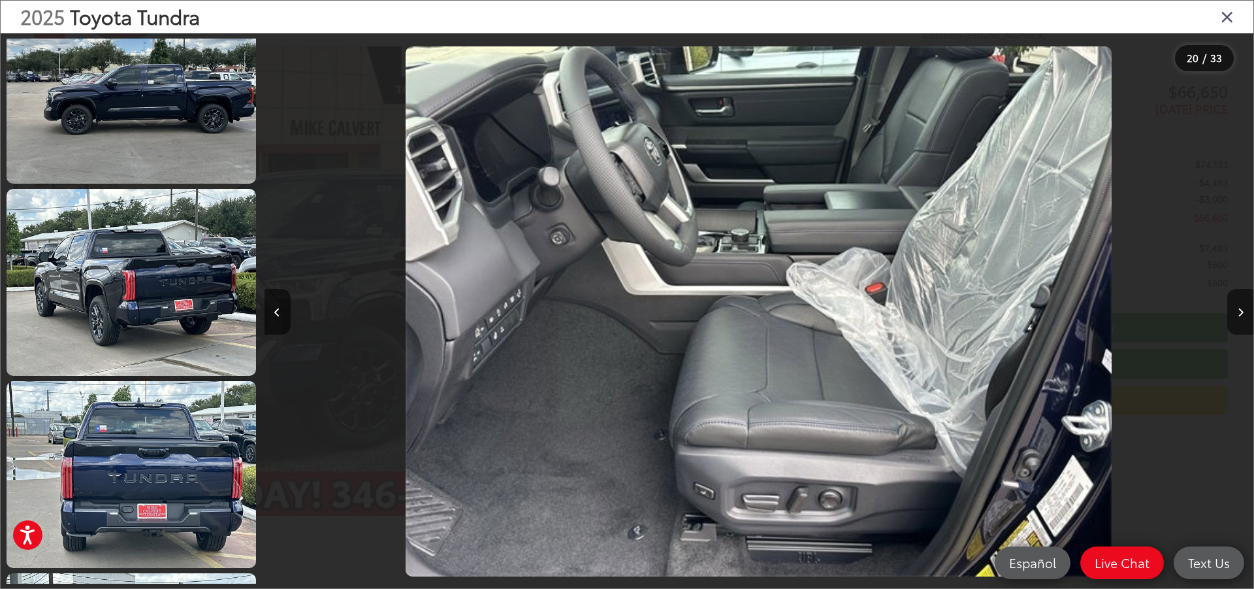
scroll to position [510, 0]
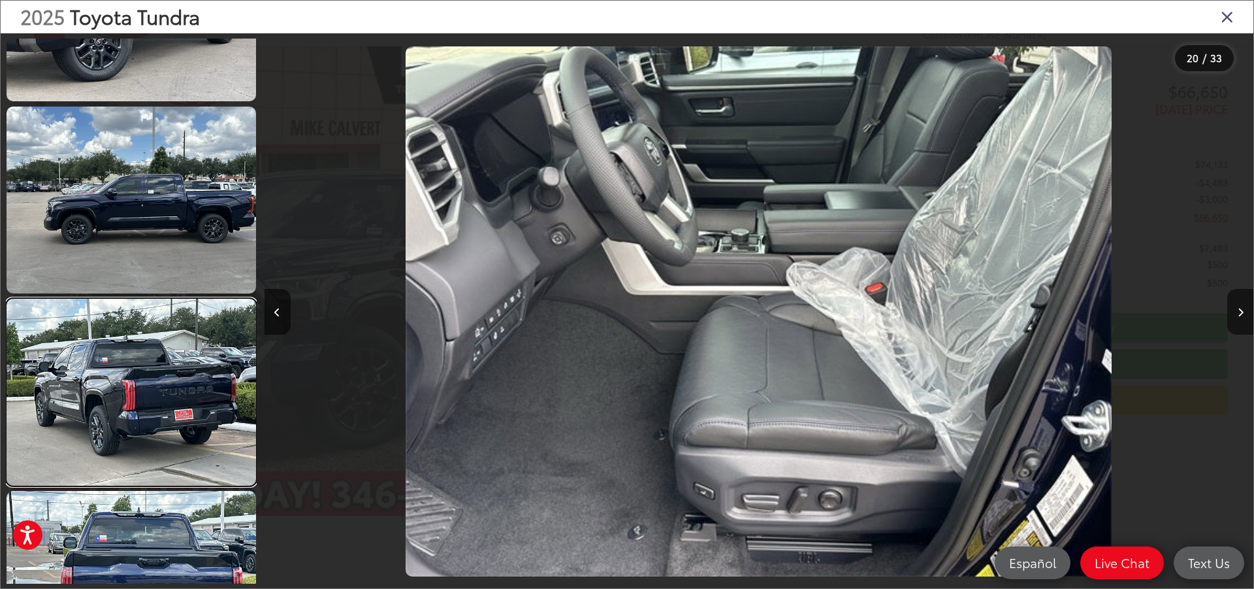
click at [160, 443] on link at bounding box center [132, 392] width 250 height 187
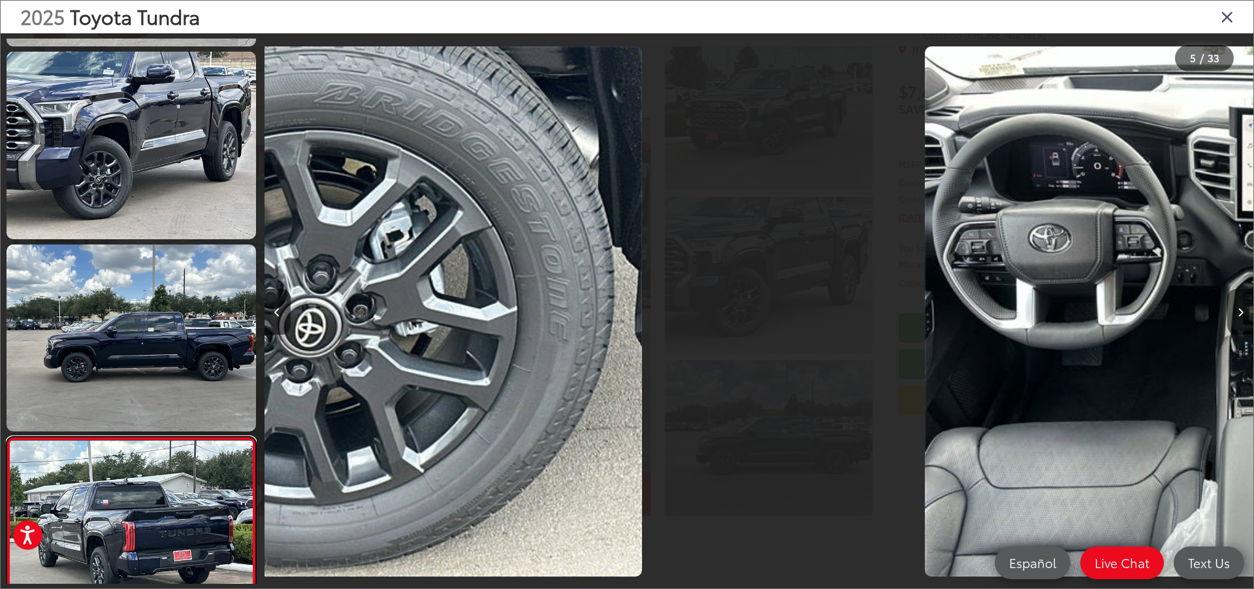
scroll to position [0, 0]
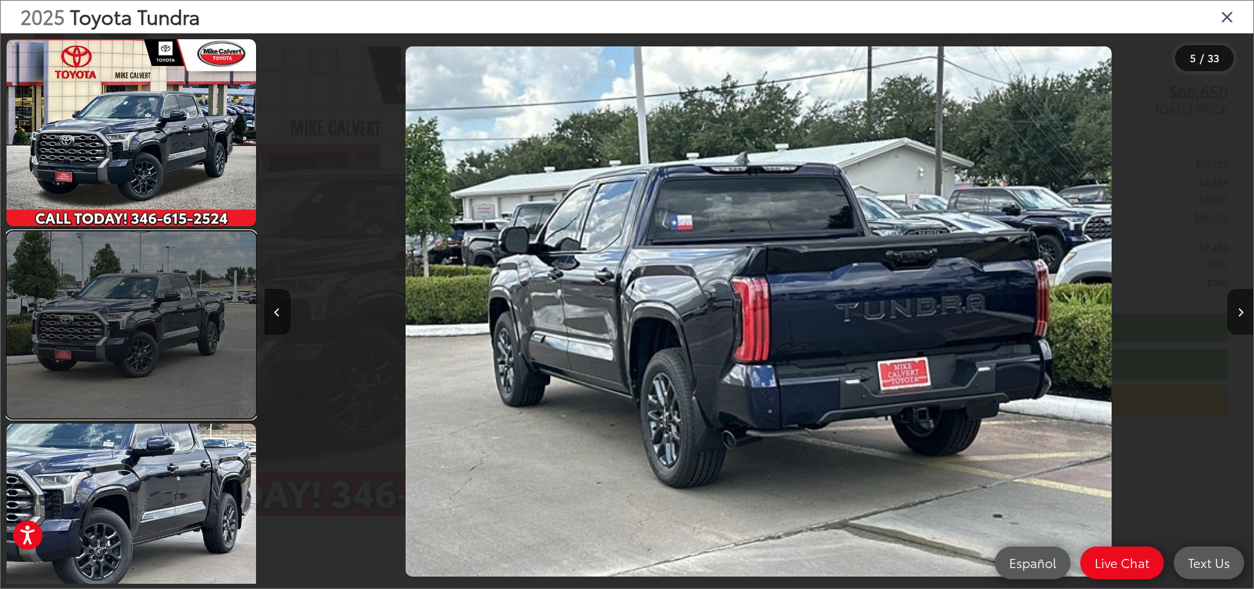
click at [162, 302] on link at bounding box center [132, 324] width 250 height 187
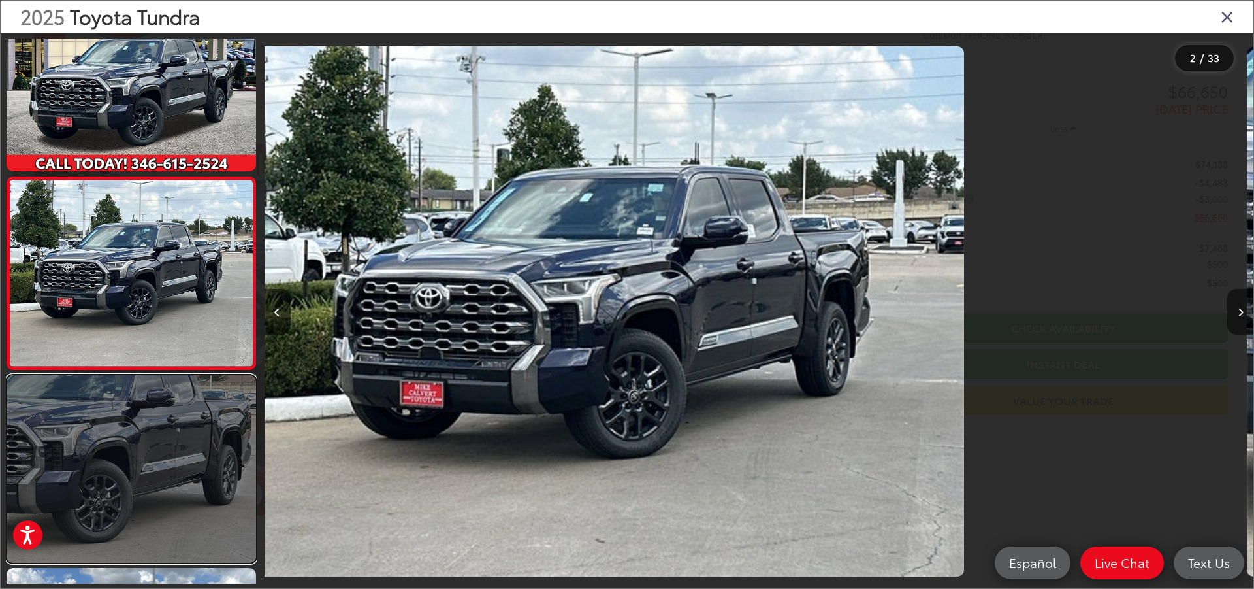
click at [180, 419] on link at bounding box center [132, 468] width 250 height 187
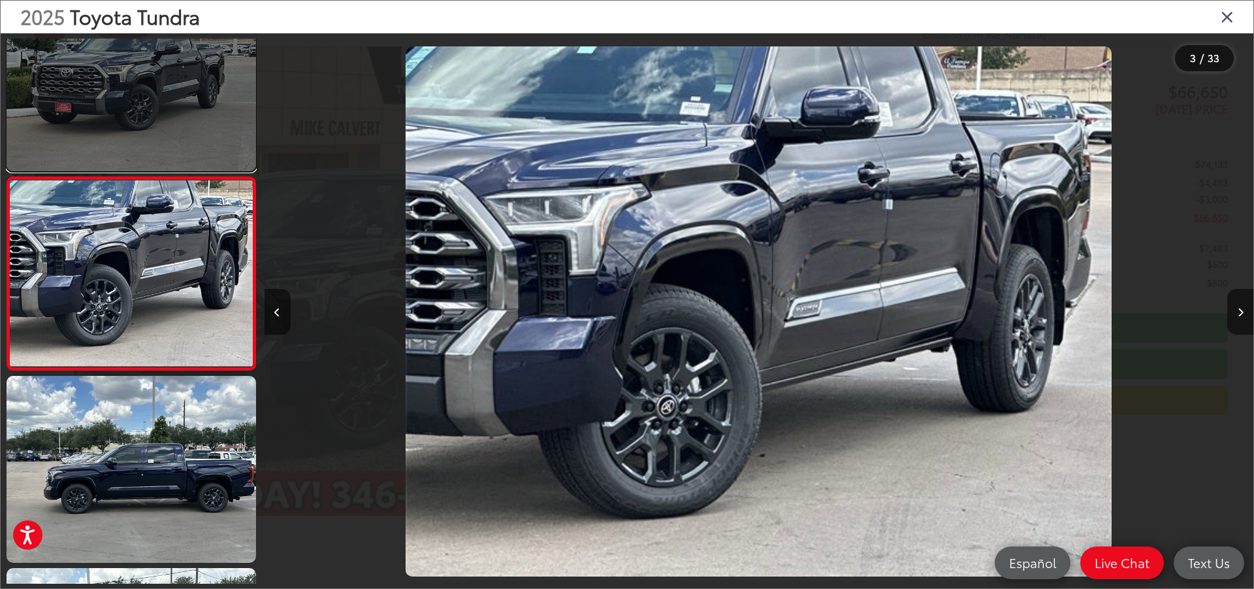
click at [142, 71] on link at bounding box center [132, 77] width 250 height 187
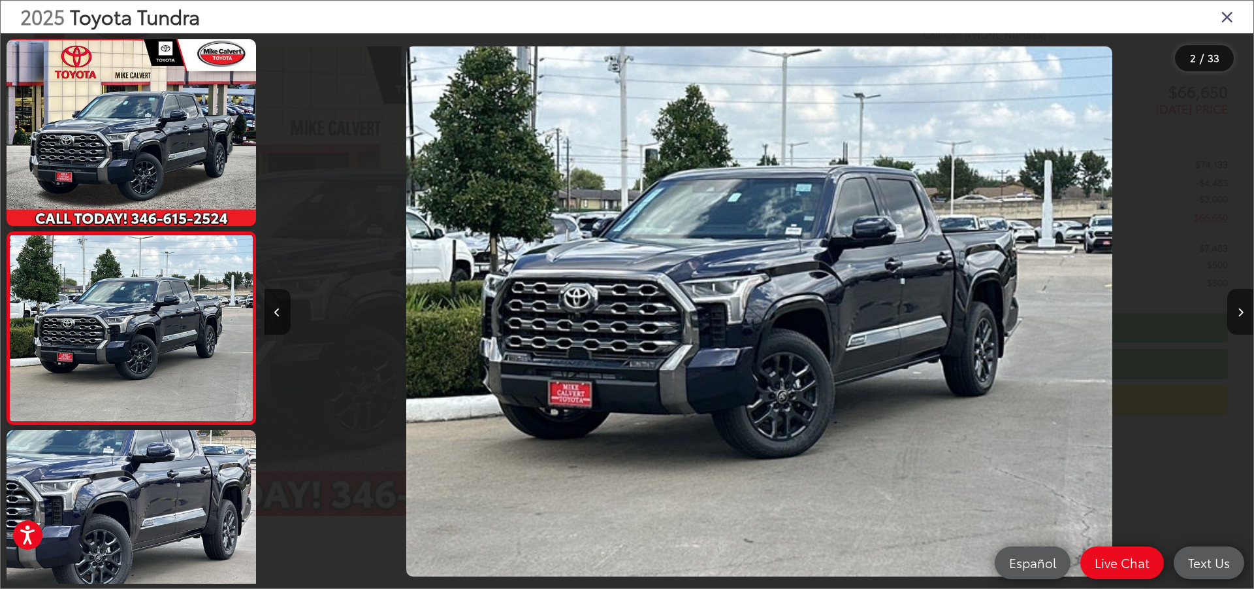
click at [1210, 20] on div "2025 Toyota Tundra" at bounding box center [627, 17] width 1253 height 33
click at [1223, 18] on icon "Close gallery" at bounding box center [1227, 16] width 13 height 17
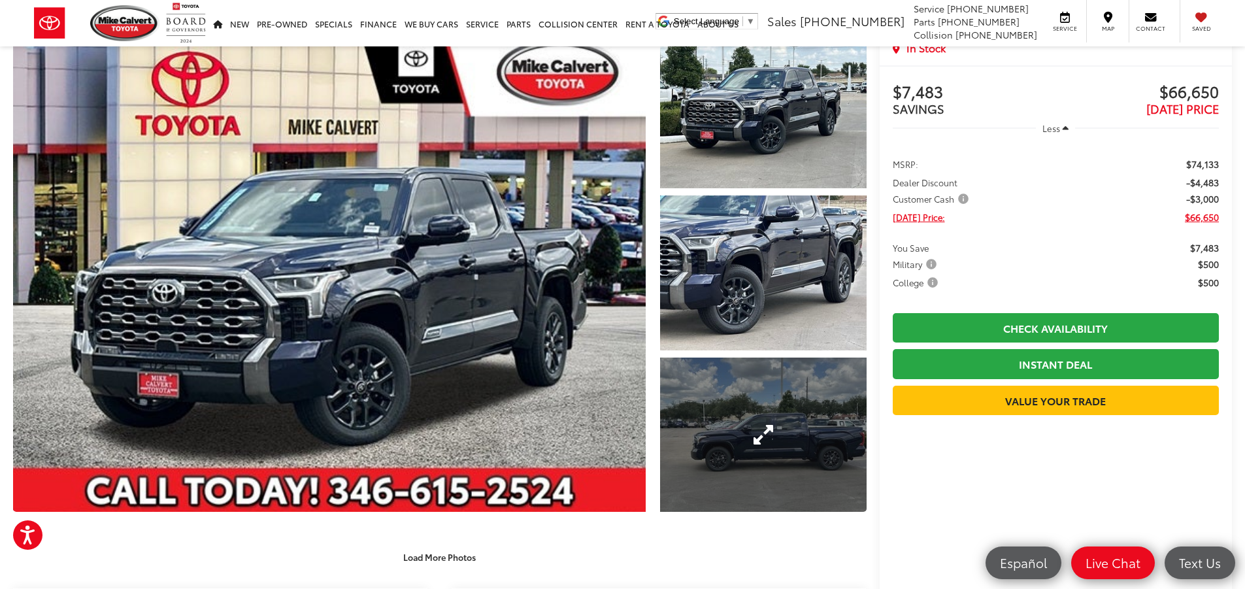
scroll to position [24, 0]
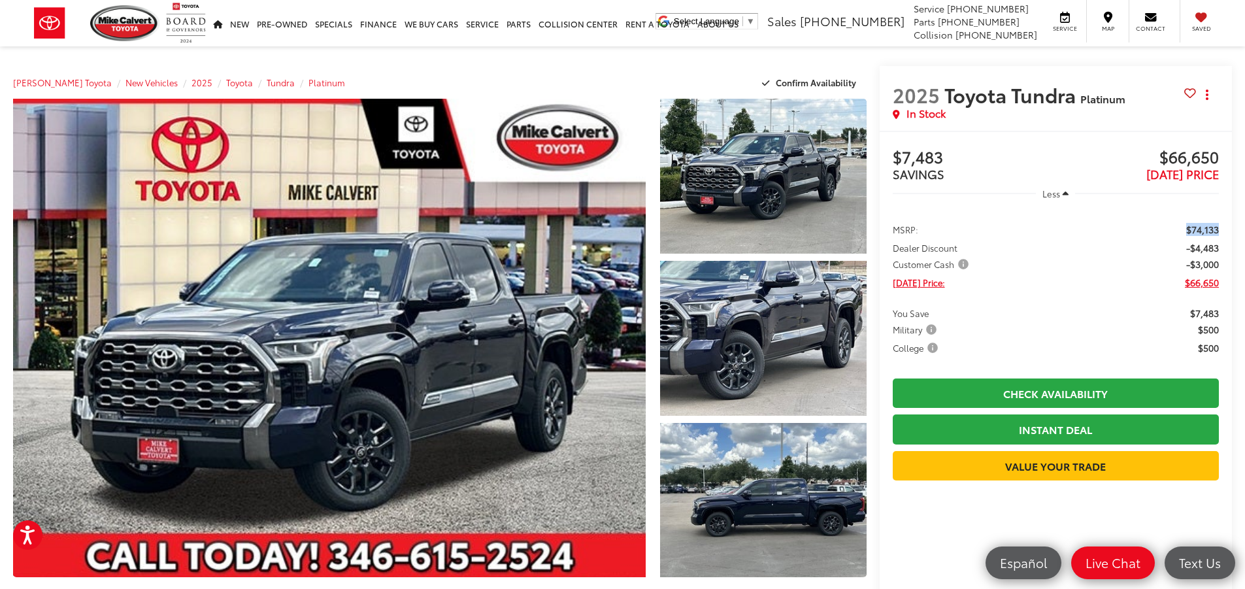
drag, startPoint x: 1218, startPoint y: 227, endPoint x: 1180, endPoint y: 220, distance: 39.1
click at [1180, 220] on ul "MSRP: $74,133 Dealer Discount -$4,483 Customer Cash -$3,000 Today's Price: $66,…" at bounding box center [1055, 287] width 352 height 158
click at [1101, 157] on span "$66,650" at bounding box center [1136, 158] width 163 height 20
click at [1063, 193] on icon "button" at bounding box center [1065, 194] width 6 height 10
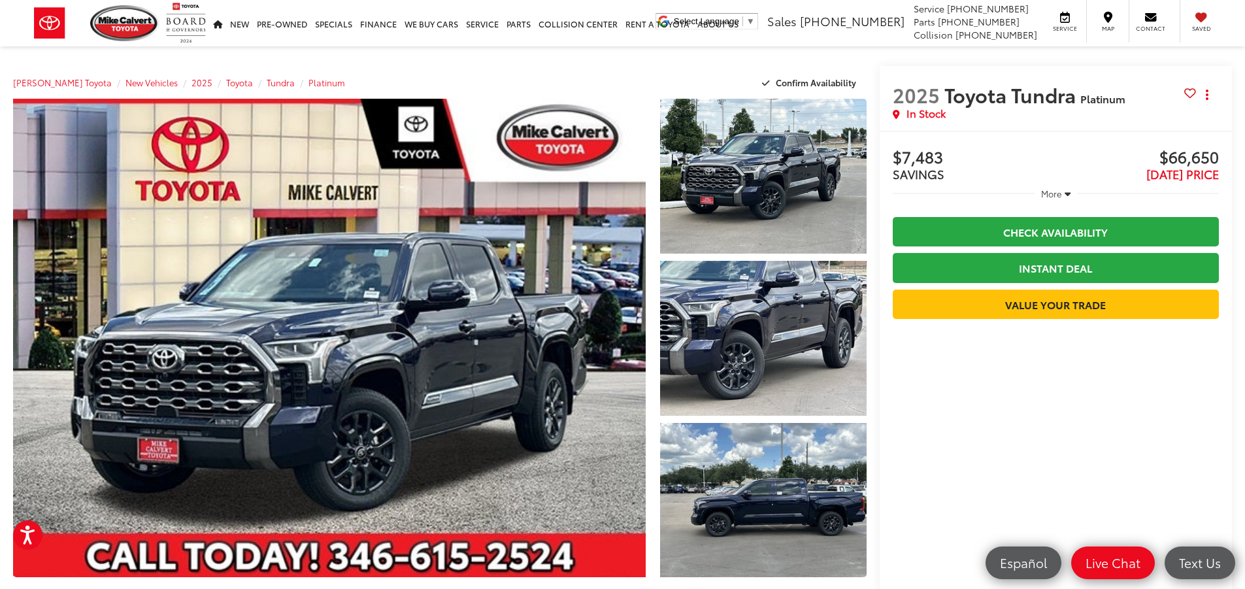
click at [1062, 192] on button "More" at bounding box center [1055, 194] width 42 height 24
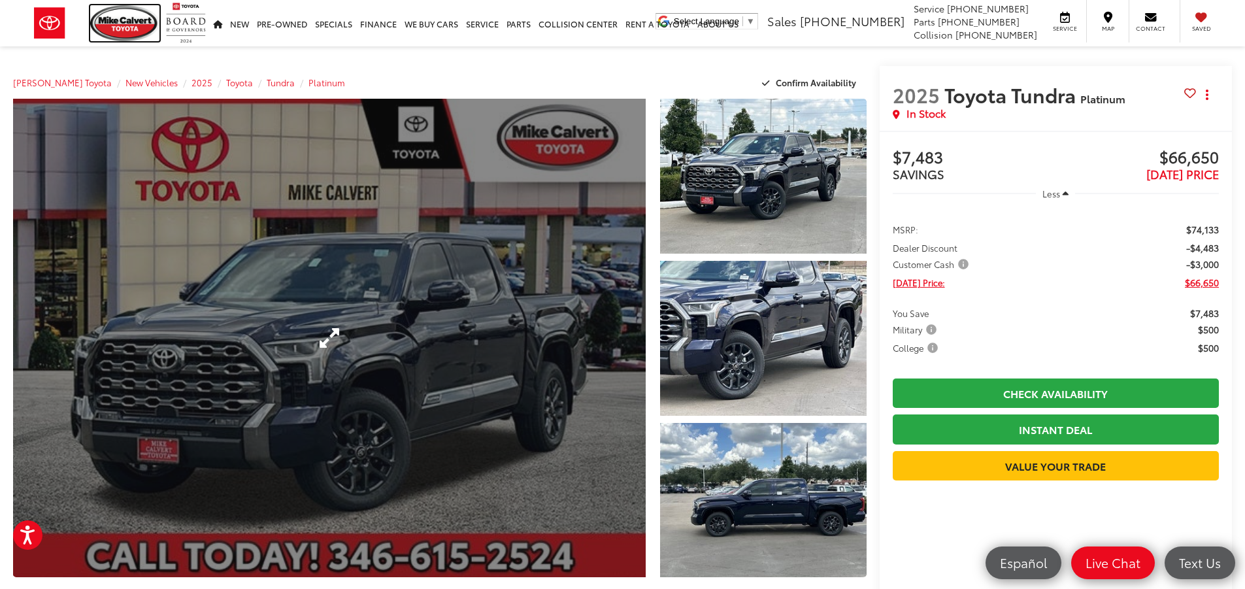
click at [145, 22] on img at bounding box center [124, 23] width 69 height 36
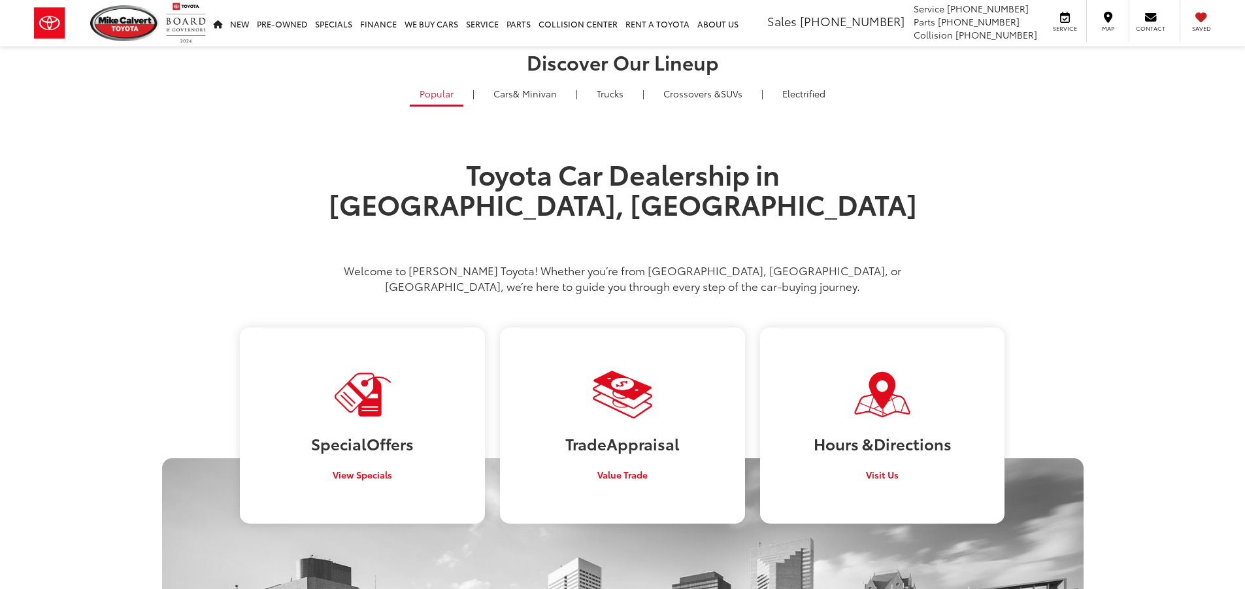
scroll to position [784, 0]
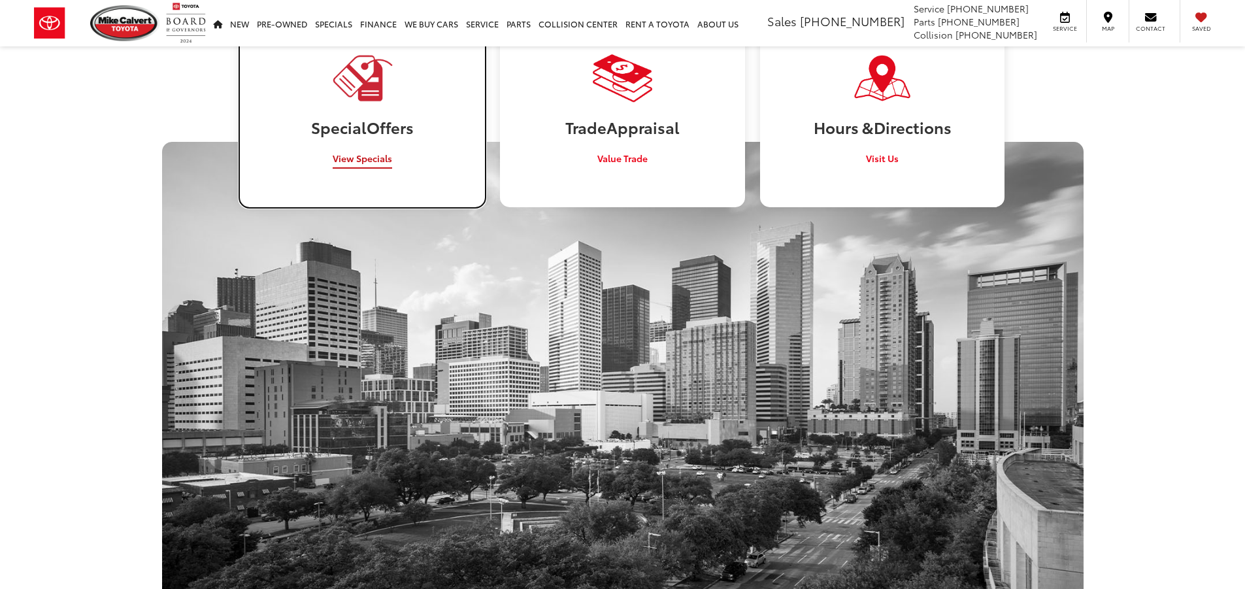
click at [380, 152] on span "View Specials" at bounding box center [362, 158] width 59 height 13
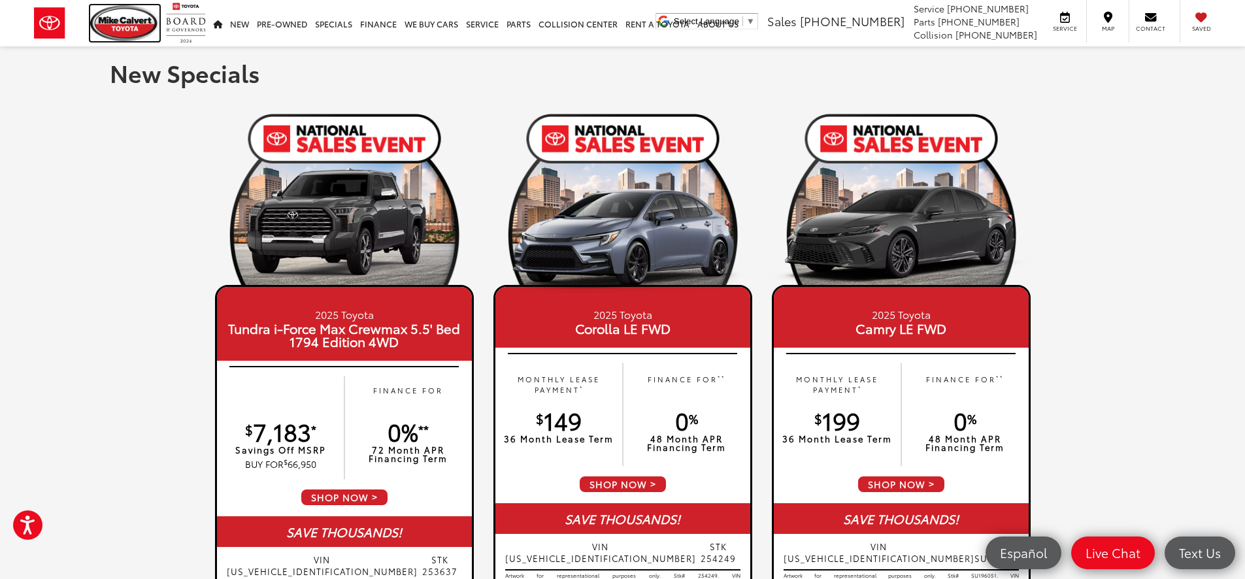
click at [127, 31] on img at bounding box center [124, 23] width 69 height 36
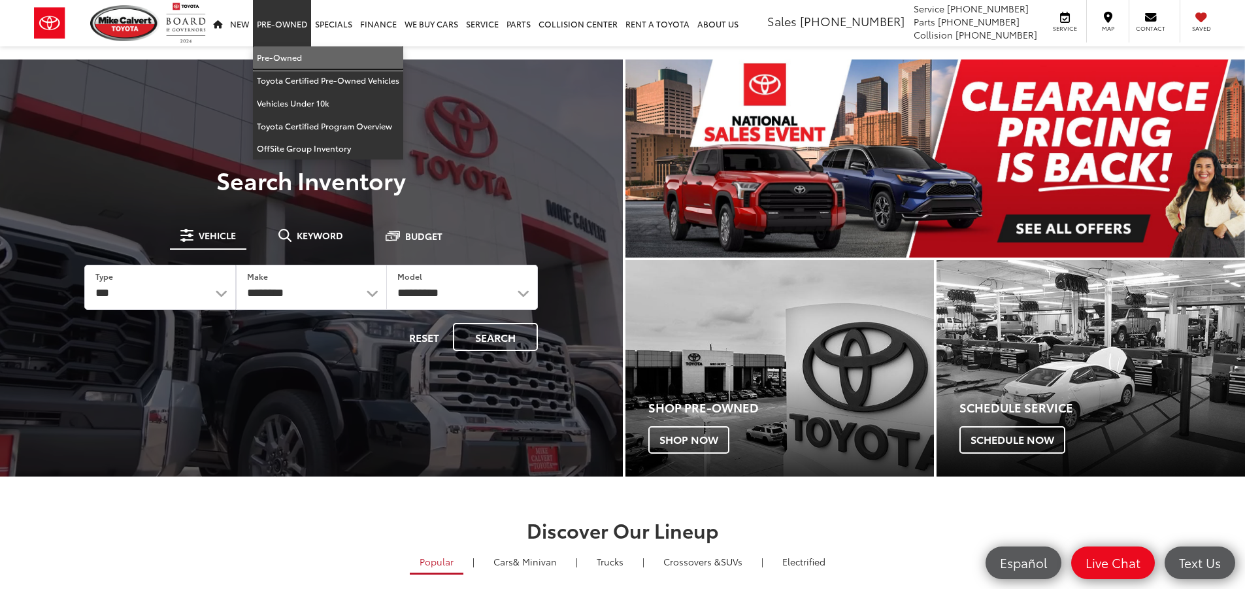
click at [287, 57] on link "Pre-Owned" at bounding box center [328, 57] width 150 height 23
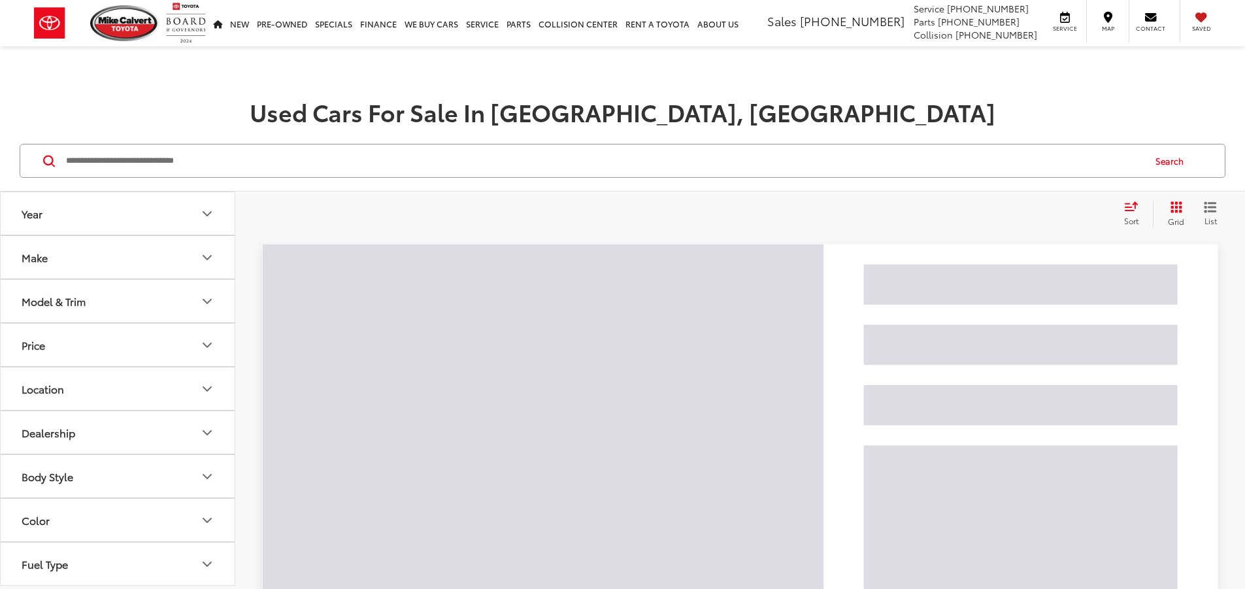
click at [197, 170] on input "Search by Make, Model, or Keyword" at bounding box center [604, 160] width 1078 height 31
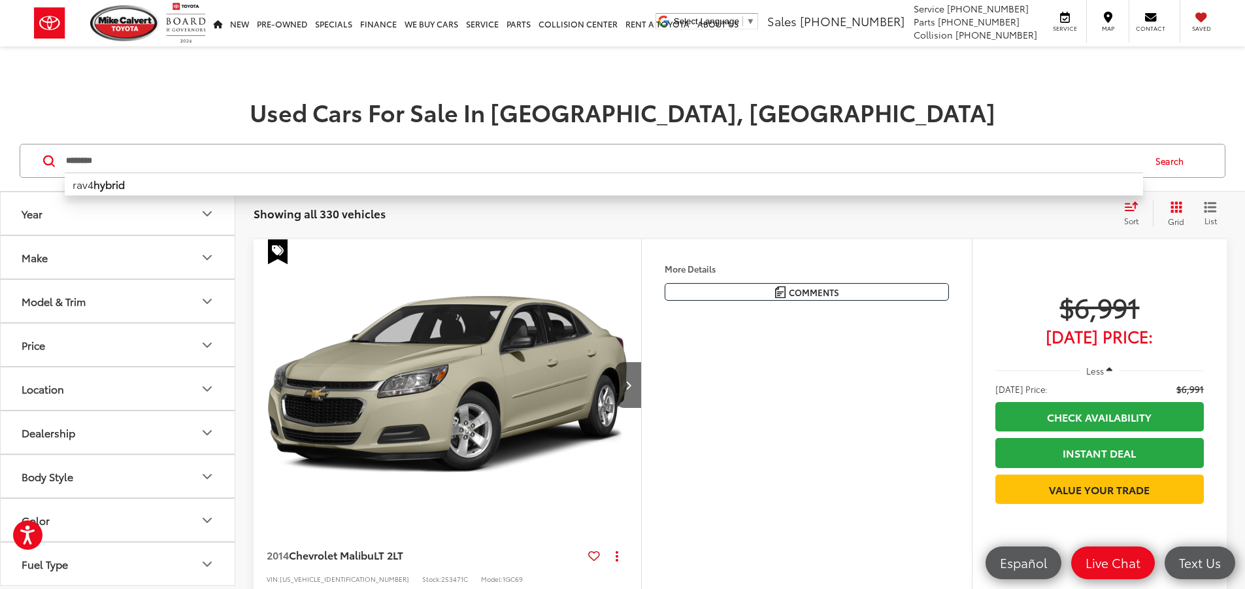
type input "********"
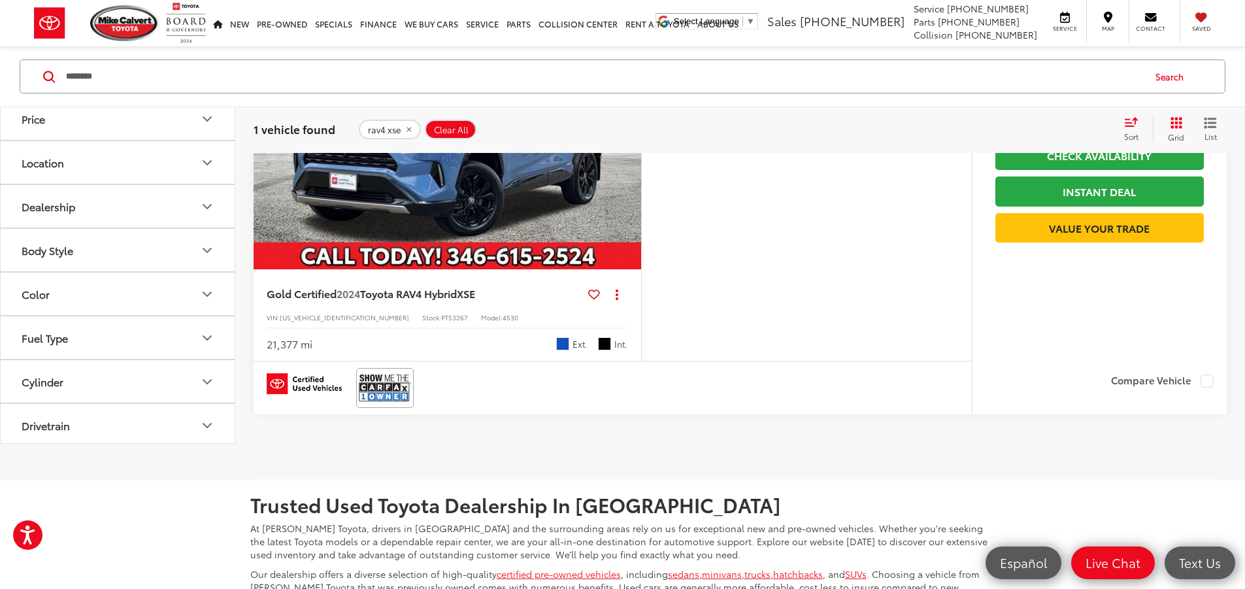
scroll to position [196, 0]
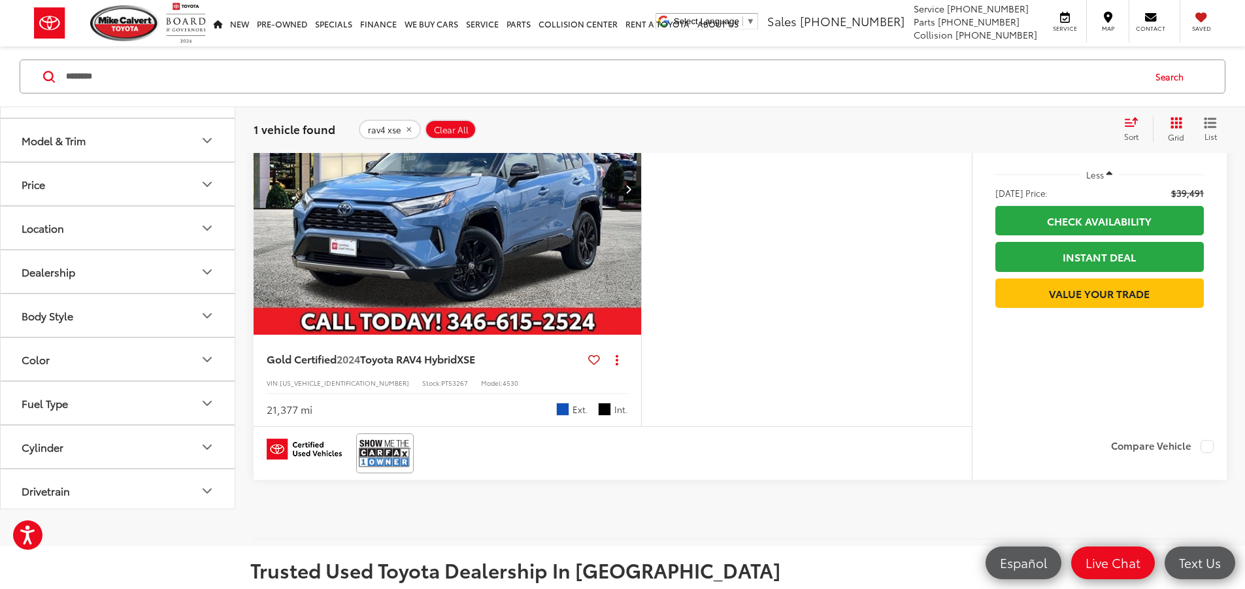
click at [900, 365] on div "Features Bluetooth® 4WD/AWD Heated Seats Keyless Entry Keyless Ignition System …" at bounding box center [806, 234] width 331 height 383
